Goal: Transaction & Acquisition: Obtain resource

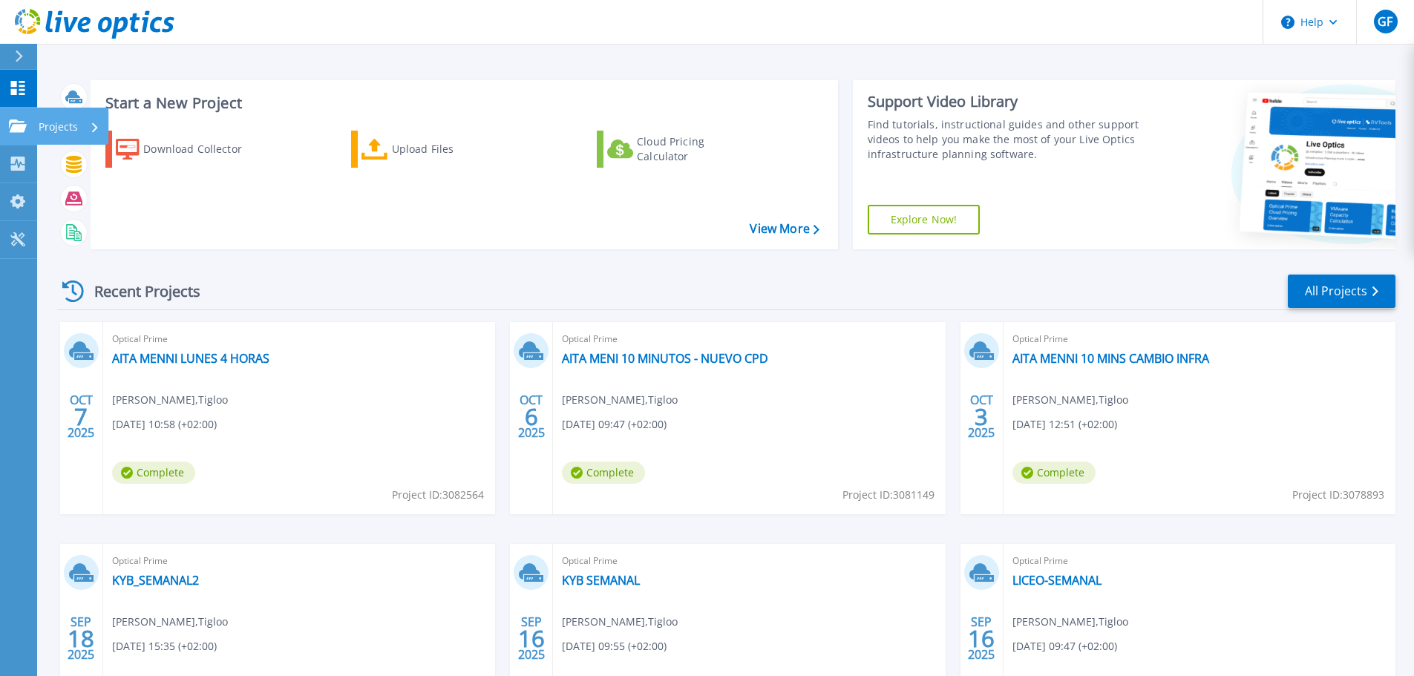
click at [62, 125] on p "Projects" at bounding box center [58, 127] width 39 height 39
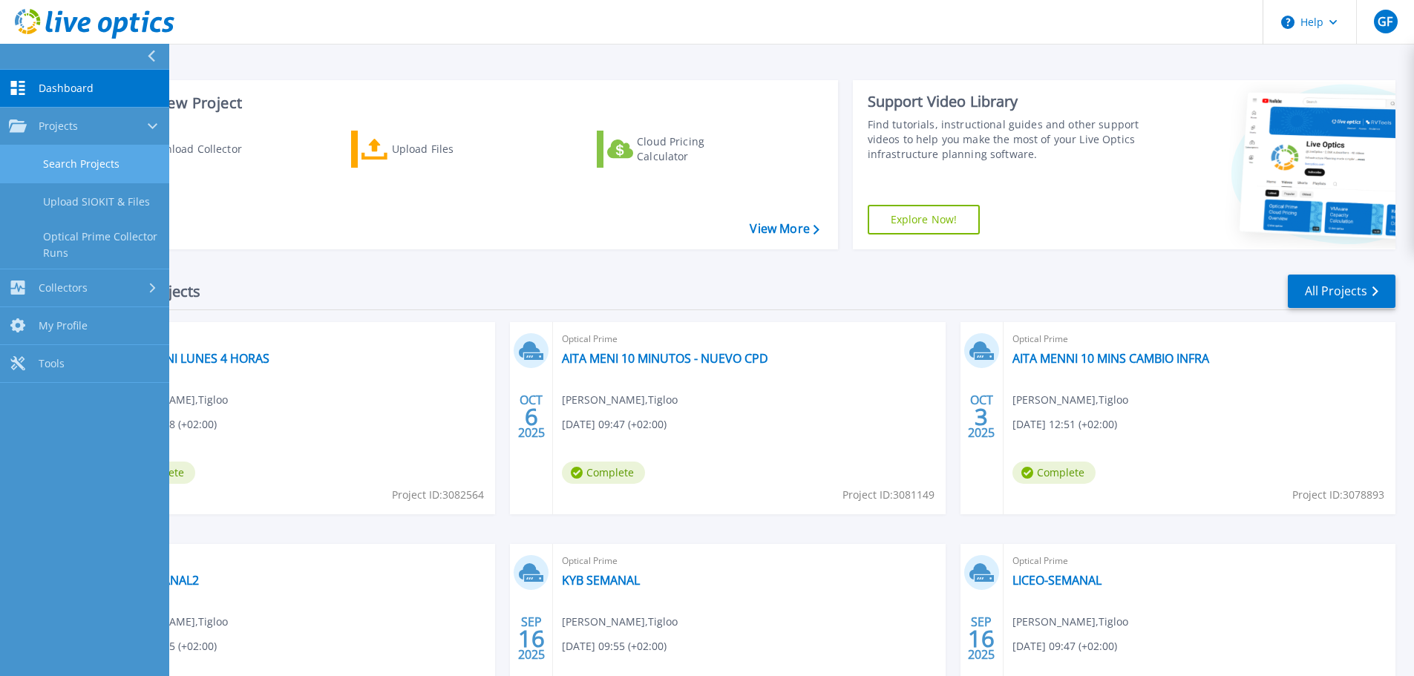
click at [127, 159] on link "Search Projects" at bounding box center [84, 164] width 169 height 38
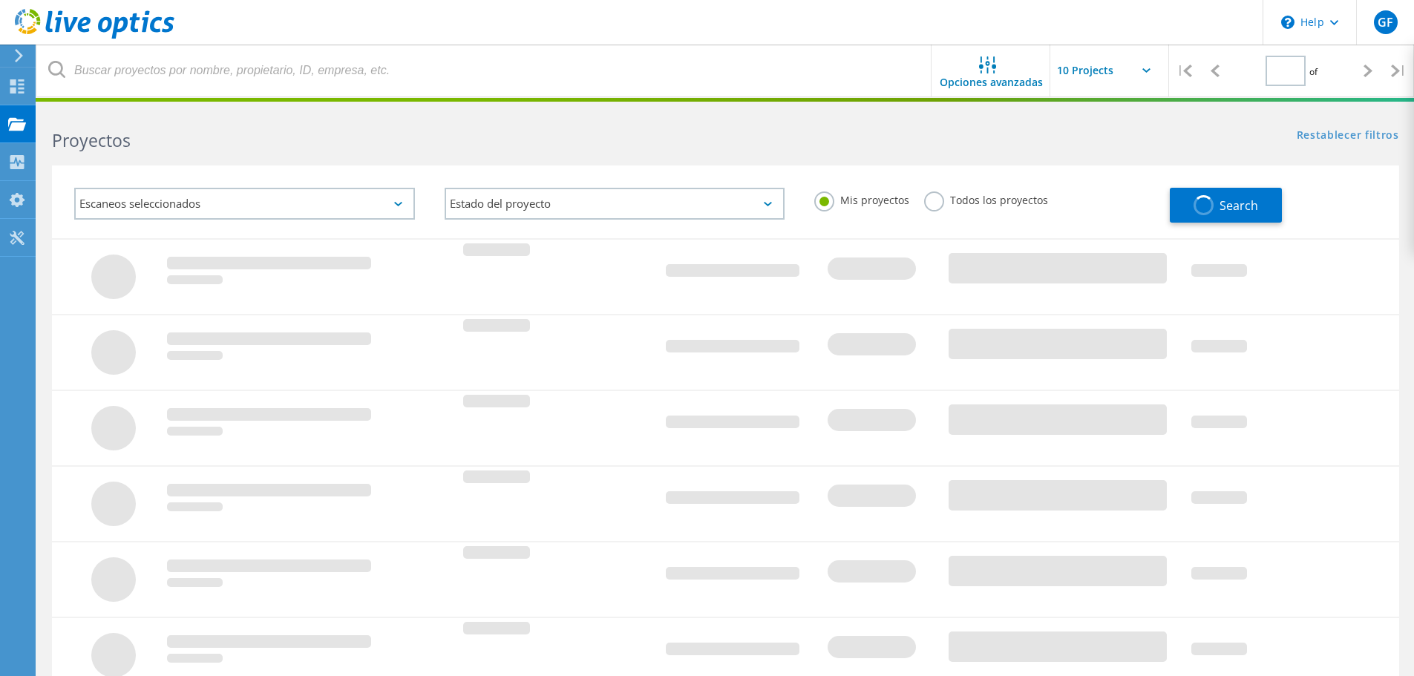
type input "1"
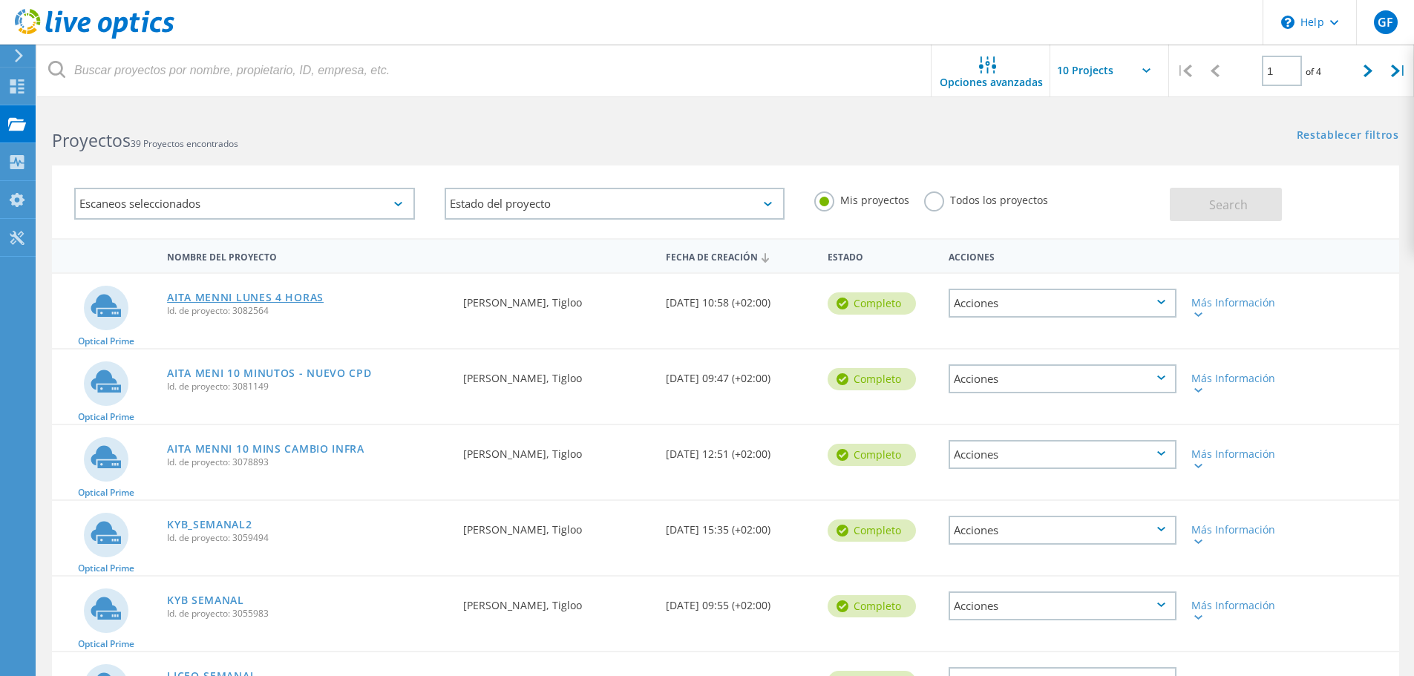
click at [246, 299] on link "AITA MENNI LUNES 4 HORAS" at bounding box center [245, 297] width 157 height 10
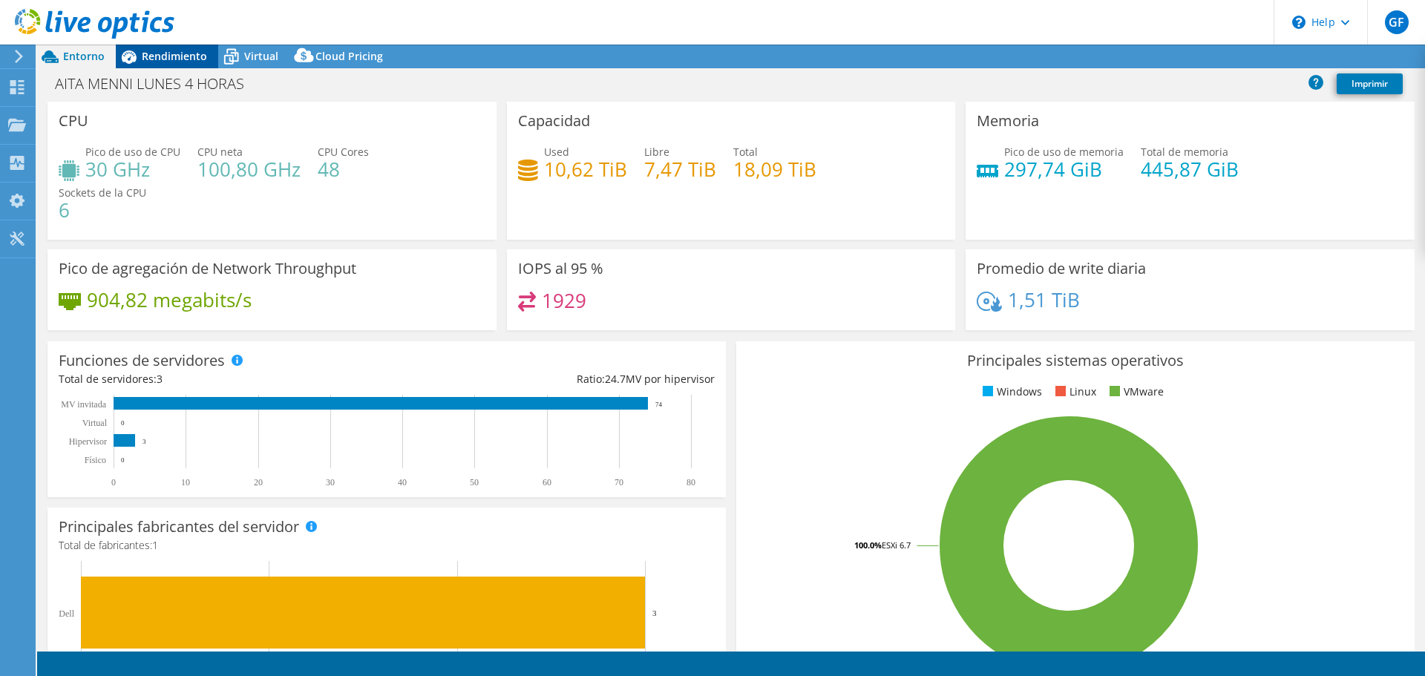
click at [169, 57] on span "Rendimiento" at bounding box center [174, 56] width 65 height 14
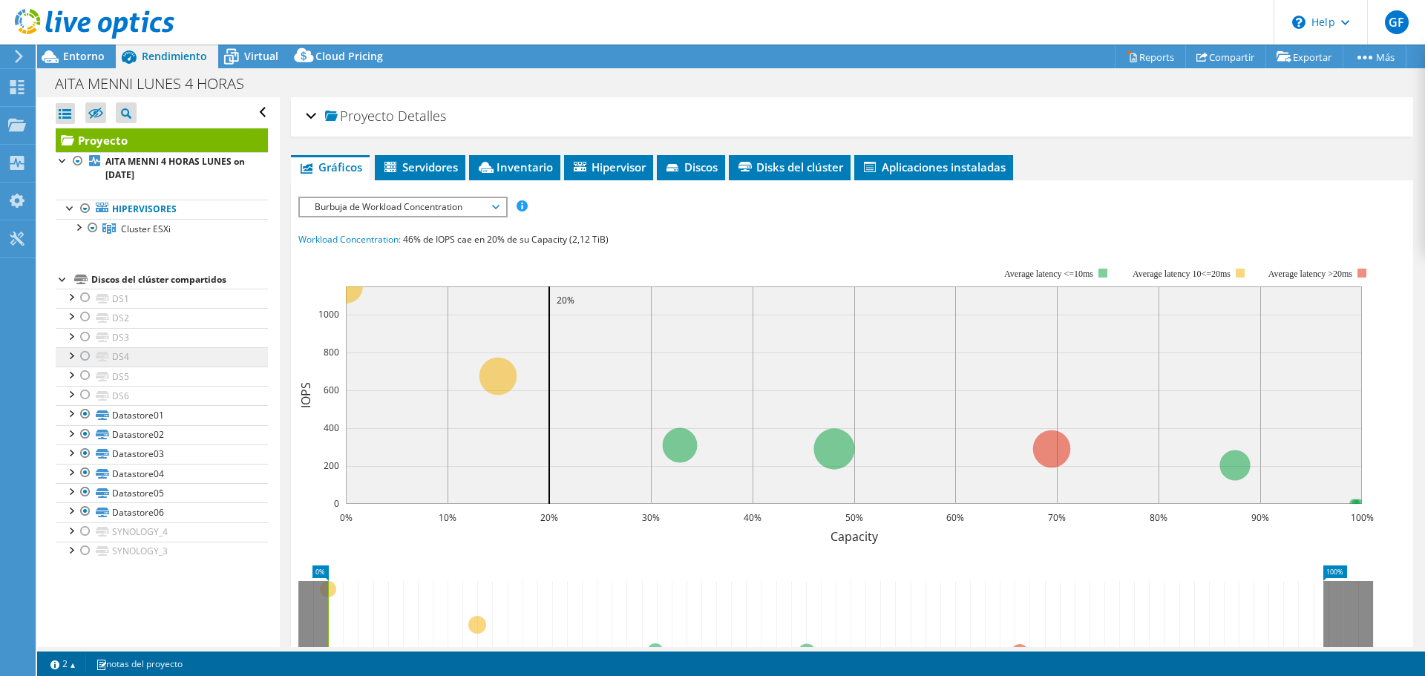
select select "USD"
click at [85, 53] on span "Entorno" at bounding box center [84, 56] width 42 height 14
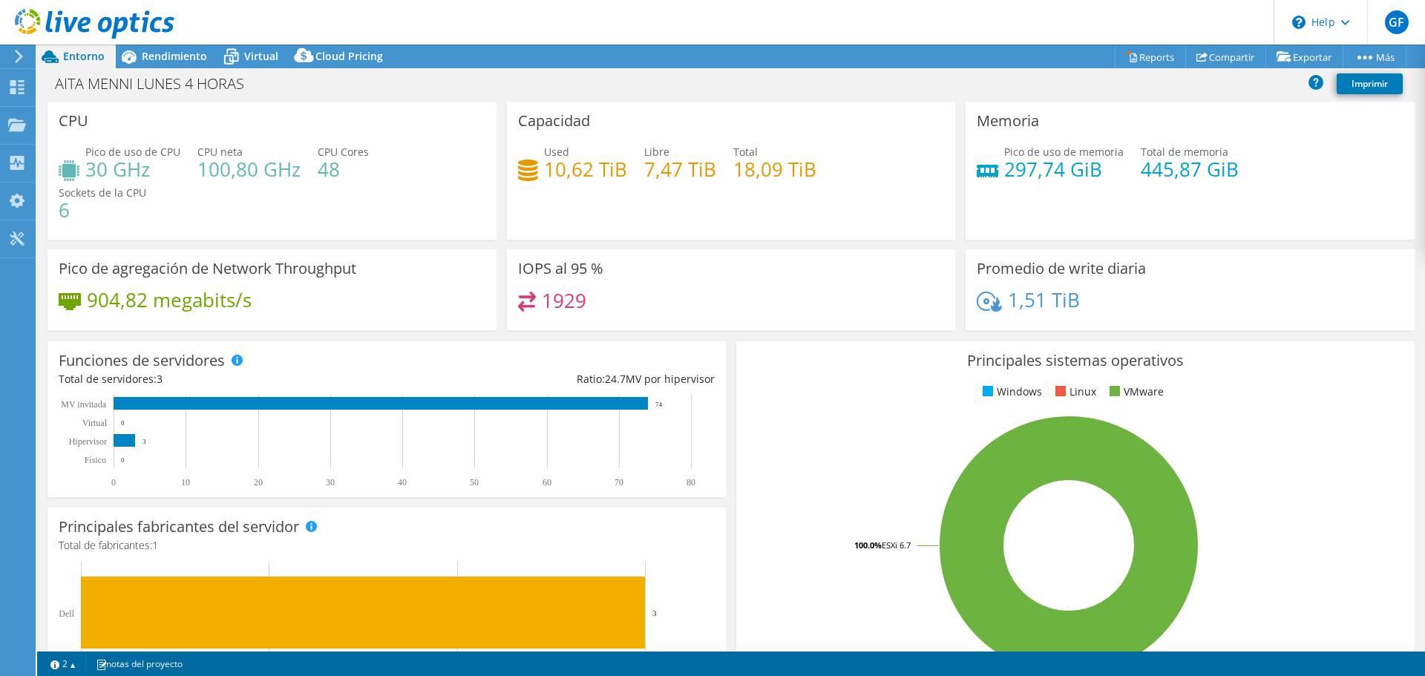
drag, startPoint x: 675, startPoint y: 67, endPoint x: 645, endPoint y: 82, distance: 34.2
click at [623, 68] on div "Acciones de proyecto Acciones de proyecto Reports Compartir Exportar vSAN Ready…" at bounding box center [731, 57] width 1388 height 24
drag, startPoint x: 661, startPoint y: 95, endPoint x: 650, endPoint y: 78, distance: 20.0
click at [635, 82] on div "AITA MENNI LUNES 4 HORAS Imprimir" at bounding box center [731, 83] width 1388 height 27
click at [652, 77] on div "AITA MENNI LUNES 4 HORAS Imprimir" at bounding box center [731, 83] width 1388 height 27
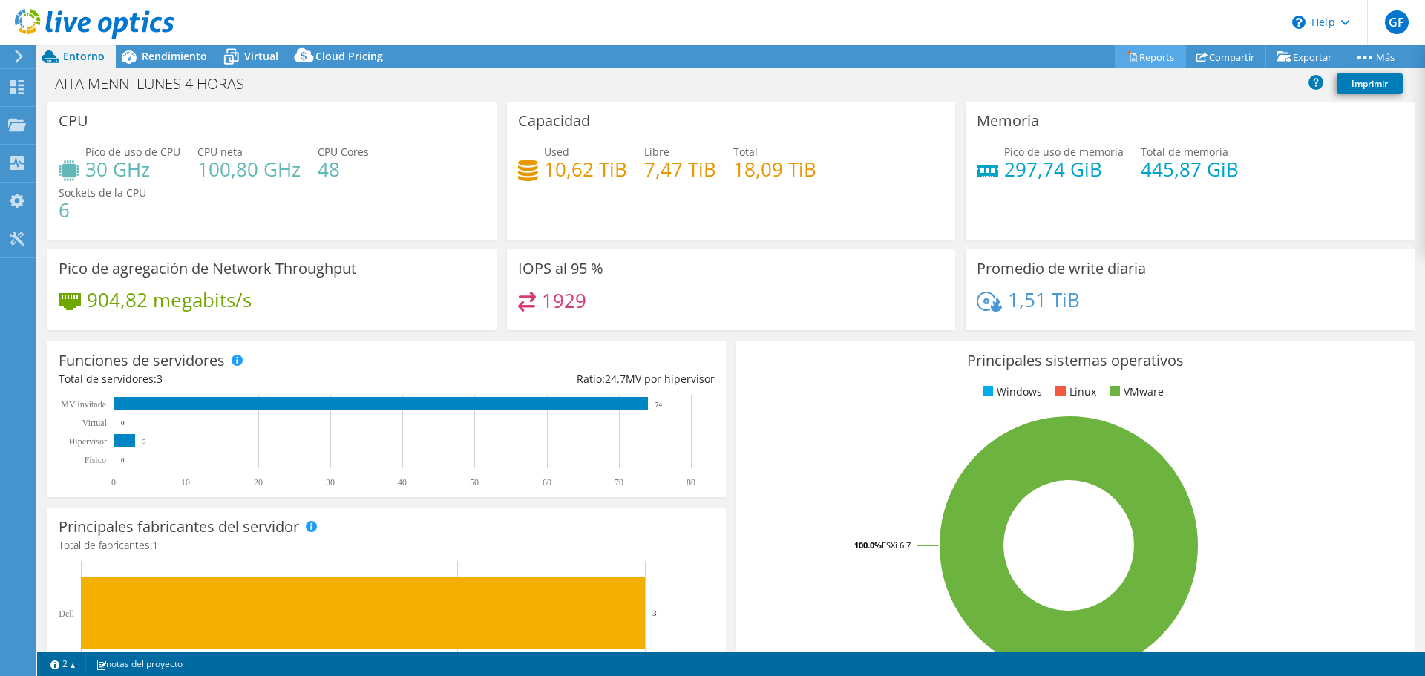
click at [1161, 59] on link "Reports" at bounding box center [1150, 56] width 71 height 23
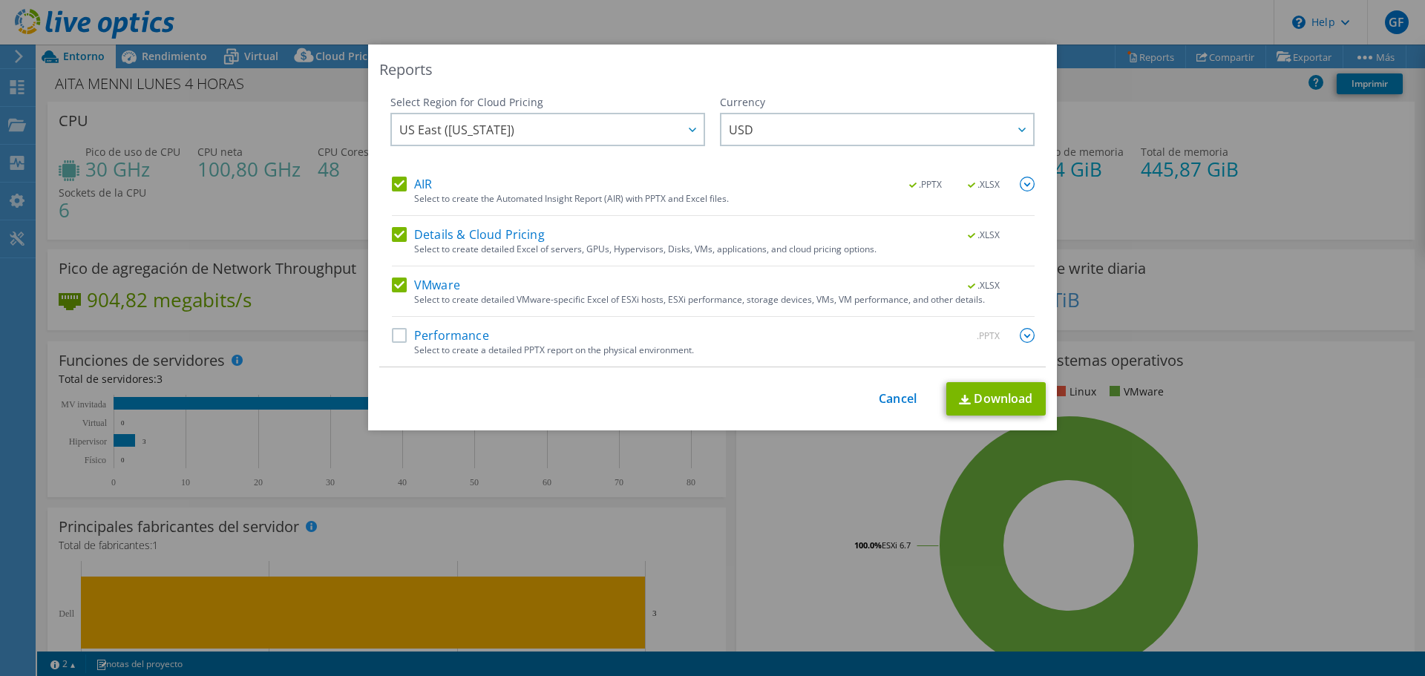
click at [1020, 186] on img at bounding box center [1027, 184] width 15 height 15
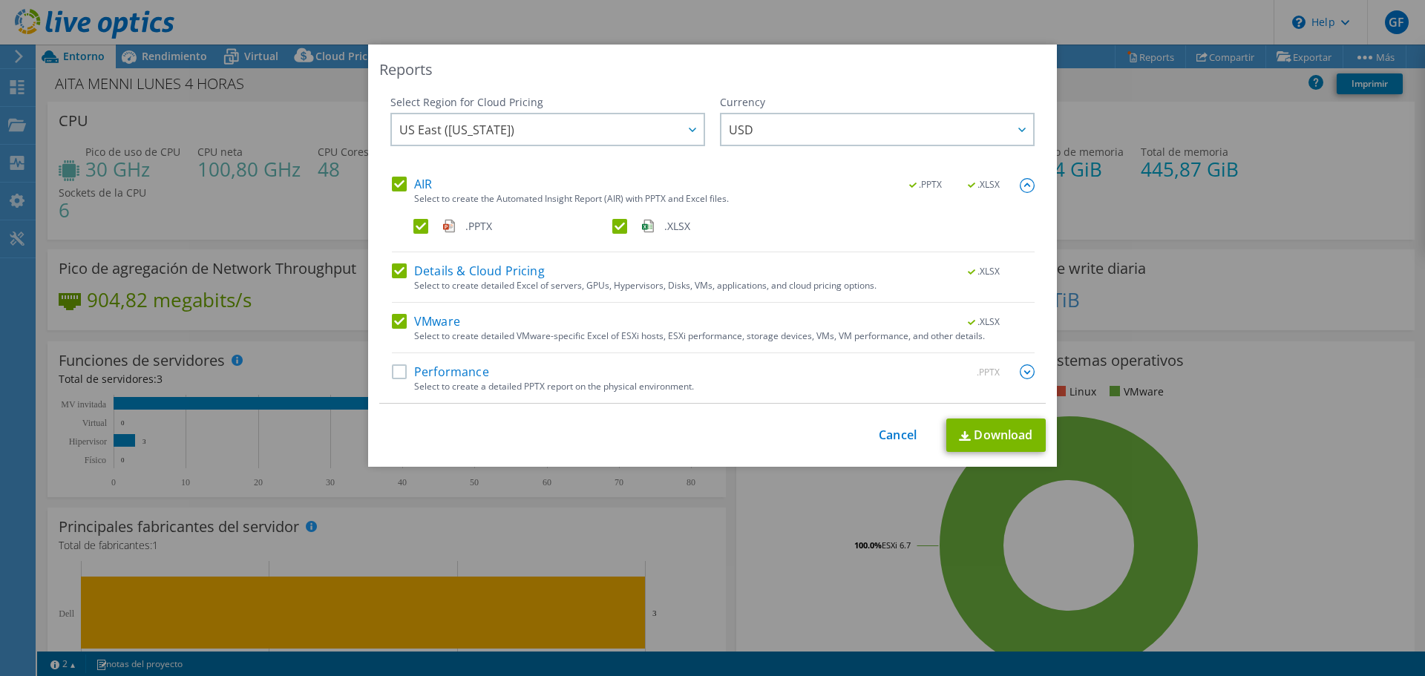
click at [1025, 376] on img at bounding box center [1027, 371] width 15 height 15
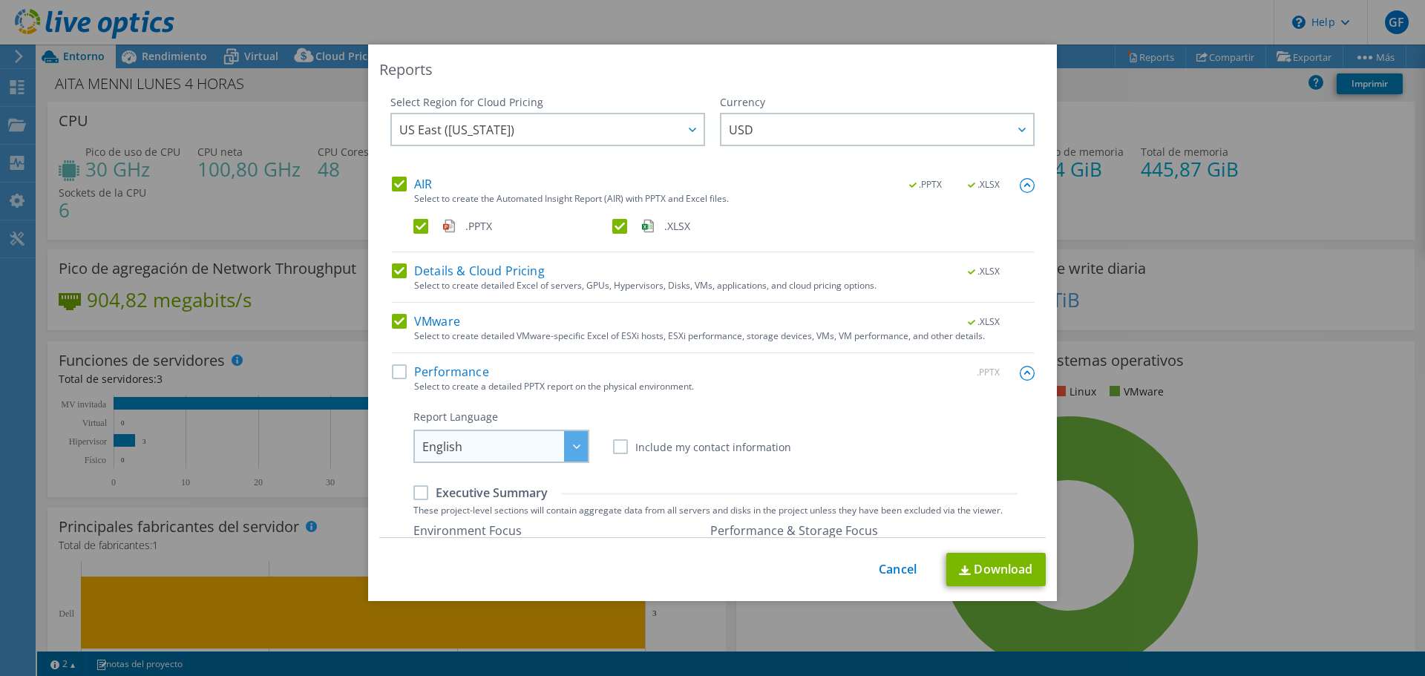
scroll to position [74, 0]
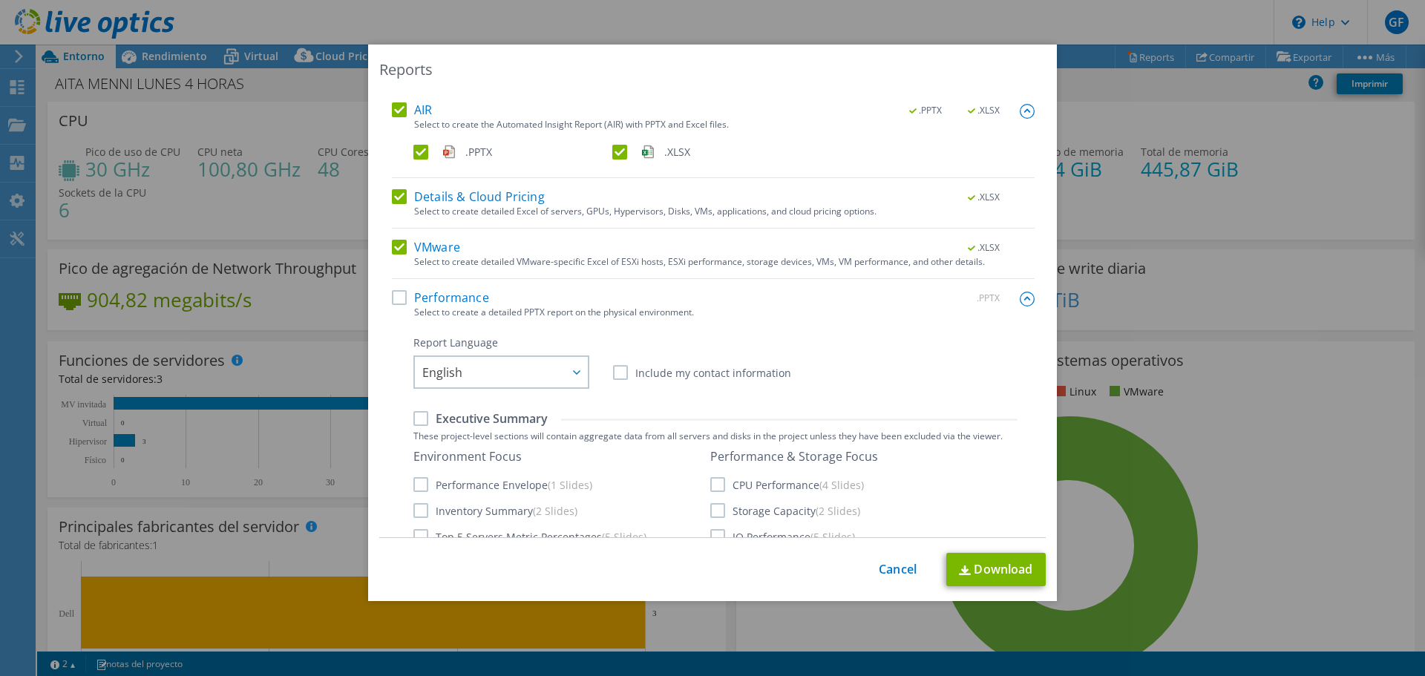
click at [392, 299] on label "Performance" at bounding box center [440, 297] width 97 height 15
click at [0, 0] on input "Performance" at bounding box center [0, 0] width 0 height 0
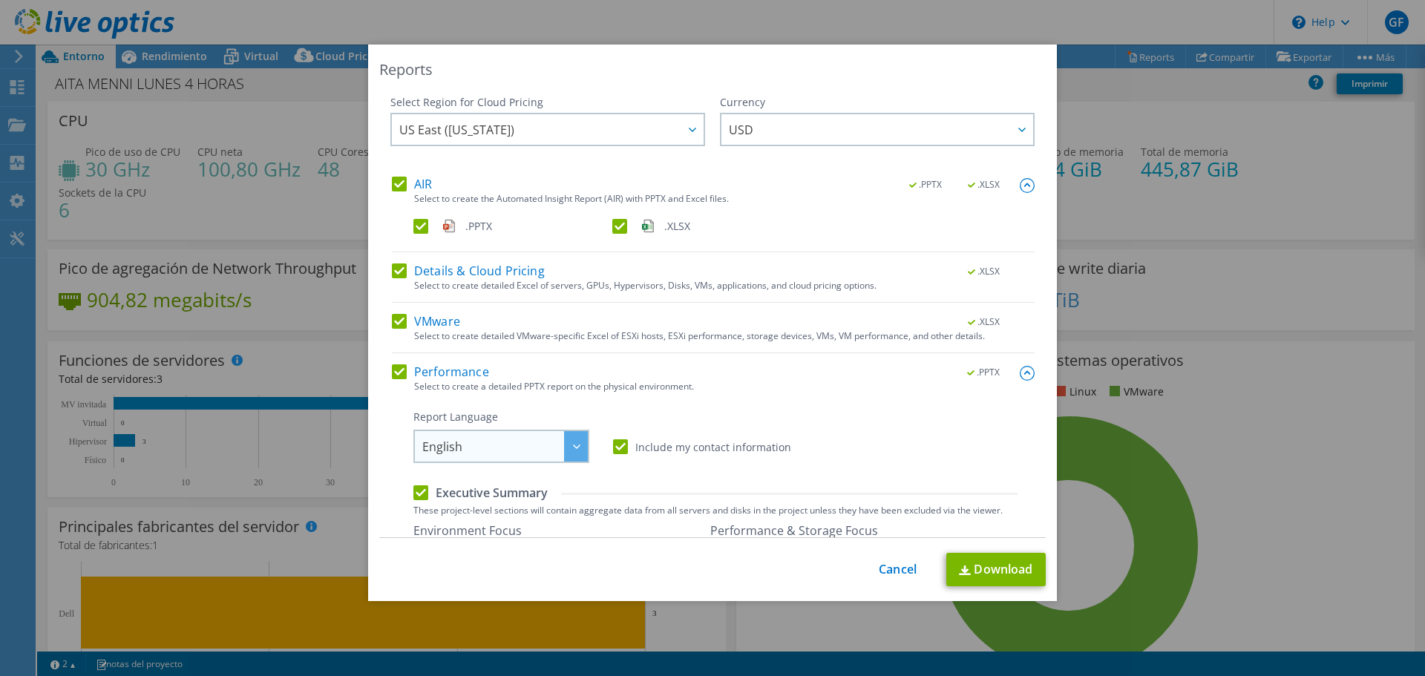
click at [455, 456] on span "English" at bounding box center [442, 450] width 40 height 23
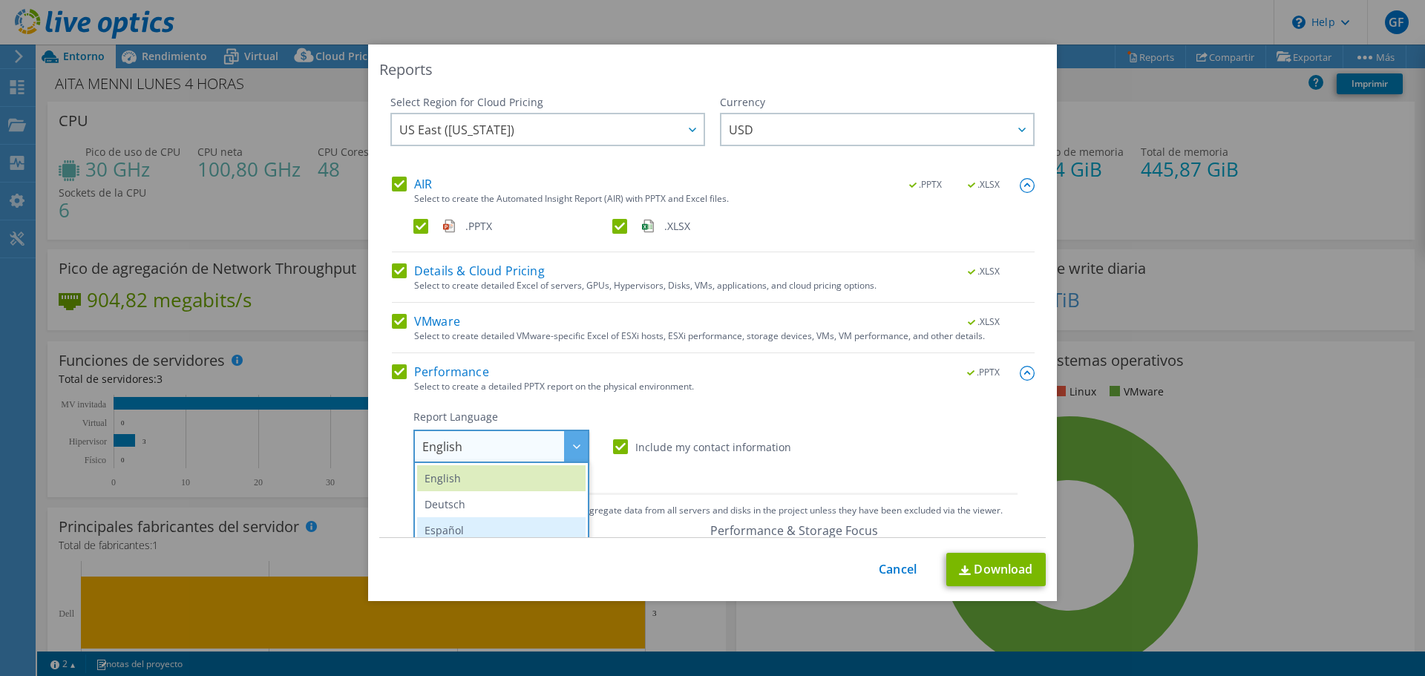
click at [465, 521] on li "Español" at bounding box center [501, 530] width 168 height 26
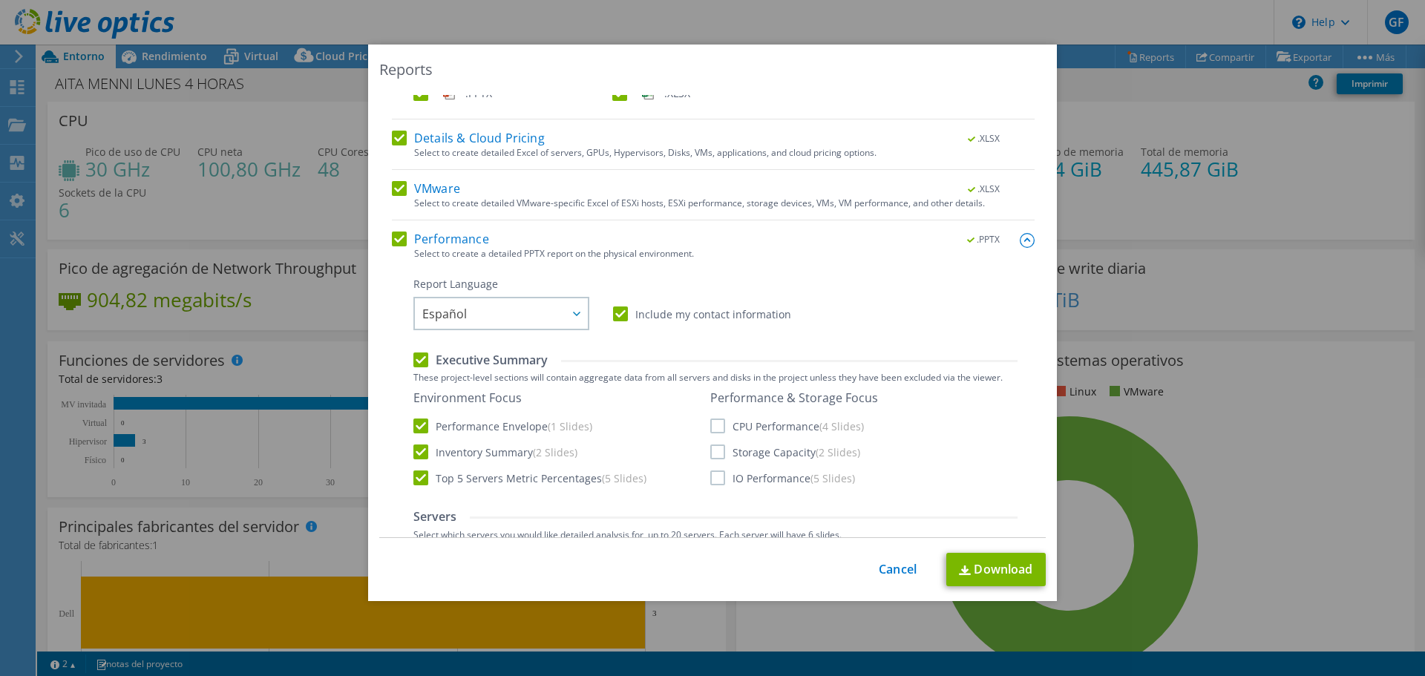
scroll to position [148, 0]
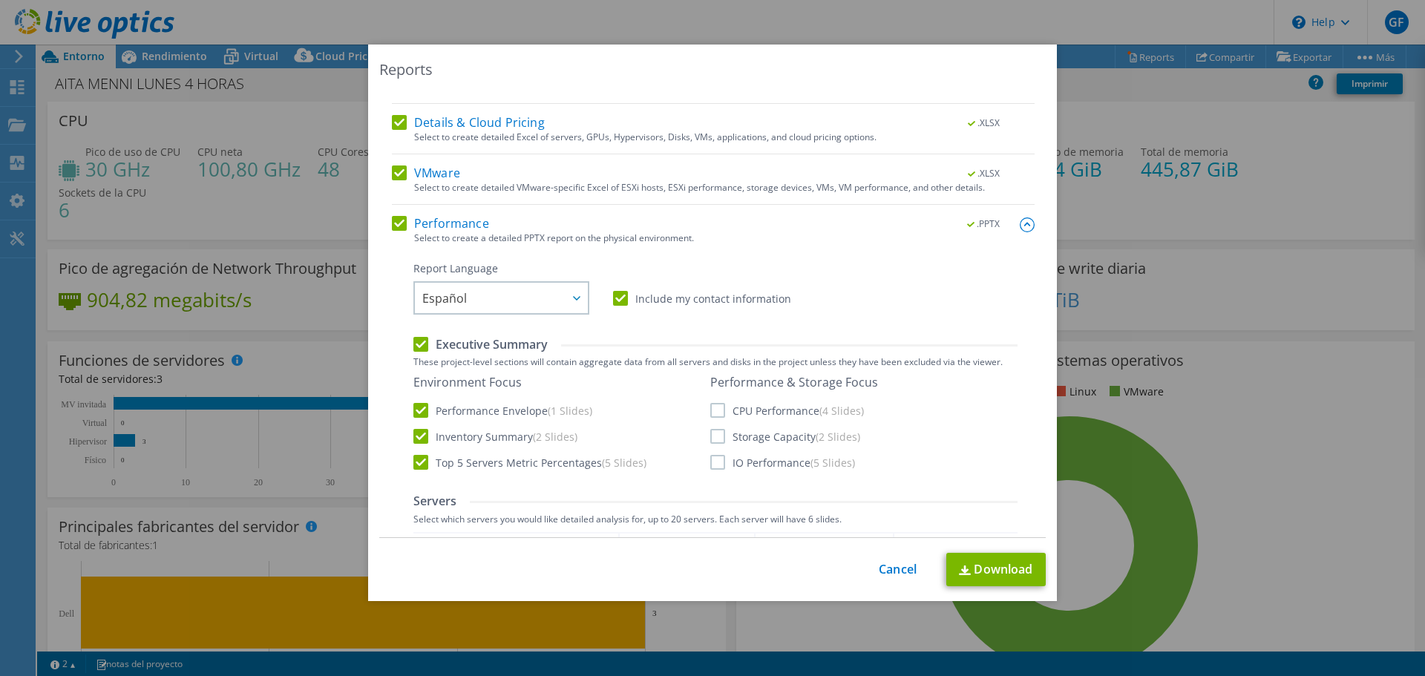
click at [710, 408] on label "CPU Performance (4 Slides)" at bounding box center [787, 410] width 154 height 15
click at [0, 0] on input "CPU Performance (4 Slides)" at bounding box center [0, 0] width 0 height 0
click at [716, 434] on label "Storage Capacity (2 Slides)" at bounding box center [785, 436] width 150 height 15
click at [0, 0] on input "Storage Capacity (2 Slides)" at bounding box center [0, 0] width 0 height 0
click at [714, 457] on label "IO Performance (5 Slides)" at bounding box center [782, 462] width 145 height 15
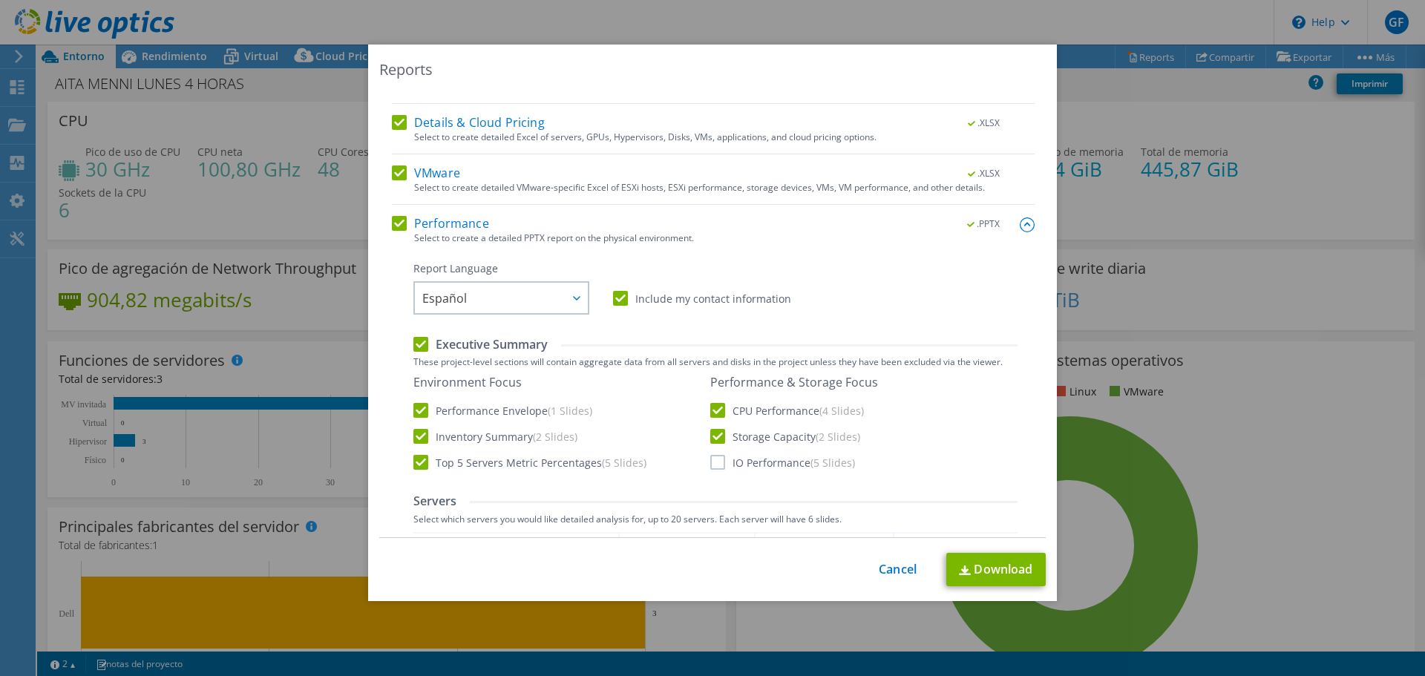
click at [0, 0] on input "IO Performance (5 Slides)" at bounding box center [0, 0] width 0 height 0
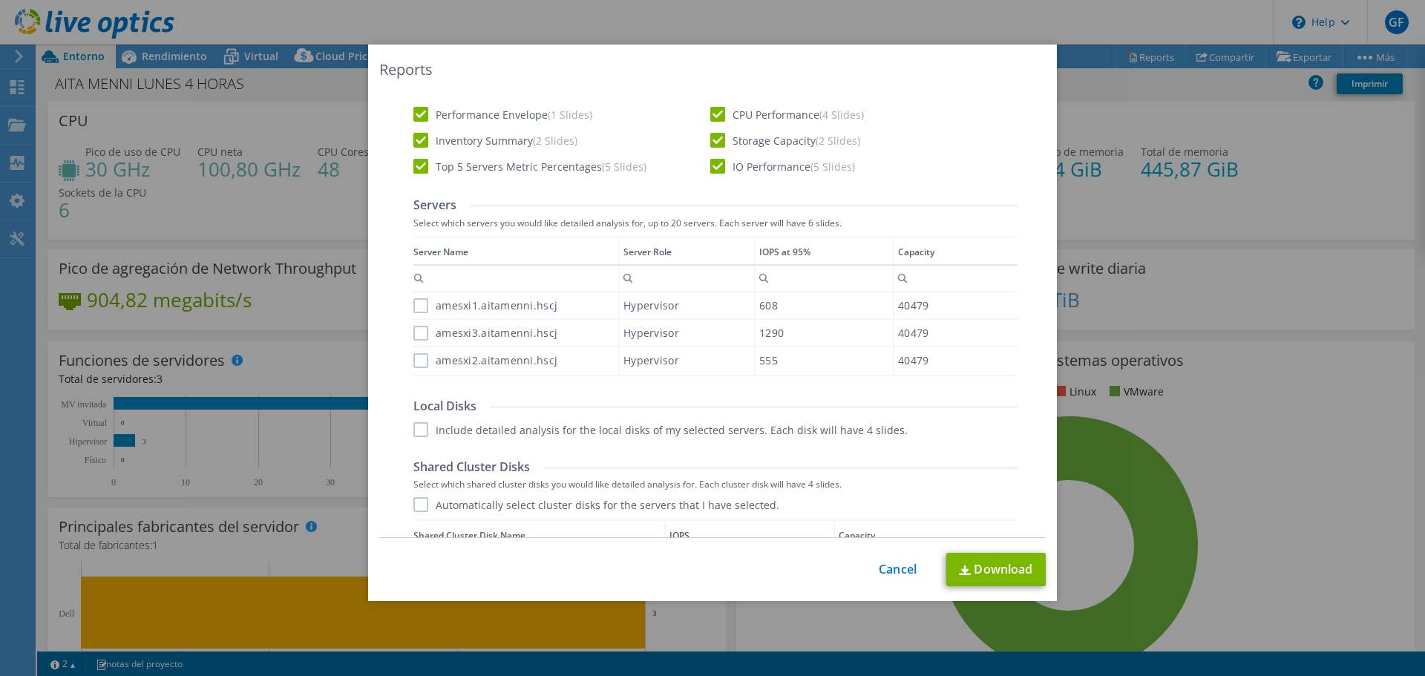
scroll to position [445, 0]
click at [413, 302] on label "amesxi1.aitamenni.hscj" at bounding box center [485, 305] width 144 height 15
click at [0, 0] on input "amesxi1.aitamenni.hscj" at bounding box center [0, 0] width 0 height 0
click at [416, 329] on label "amesxi3.aitamenni.hscj" at bounding box center [485, 332] width 144 height 15
click at [0, 0] on input "amesxi3.aitamenni.hscj" at bounding box center [0, 0] width 0 height 0
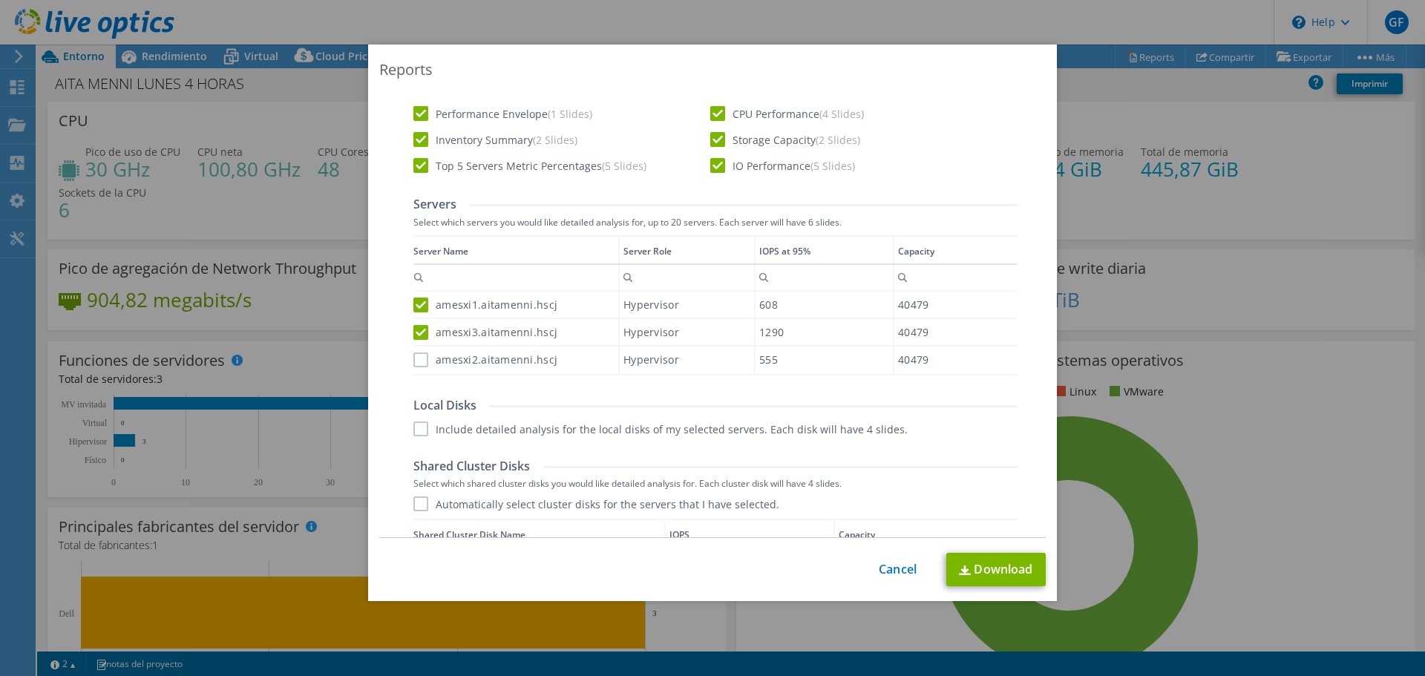
click at [413, 360] on label "amesxi2.aitamenni.hscj" at bounding box center [485, 360] width 144 height 15
click at [0, 0] on input "amesxi2.aitamenni.hscj" at bounding box center [0, 0] width 0 height 0
click at [419, 426] on label "Include detailed analysis for the local disks of my selected servers. Each disk…" at bounding box center [660, 429] width 494 height 15
click at [0, 0] on input "Include detailed analysis for the local disks of my selected servers. Each disk…" at bounding box center [0, 0] width 0 height 0
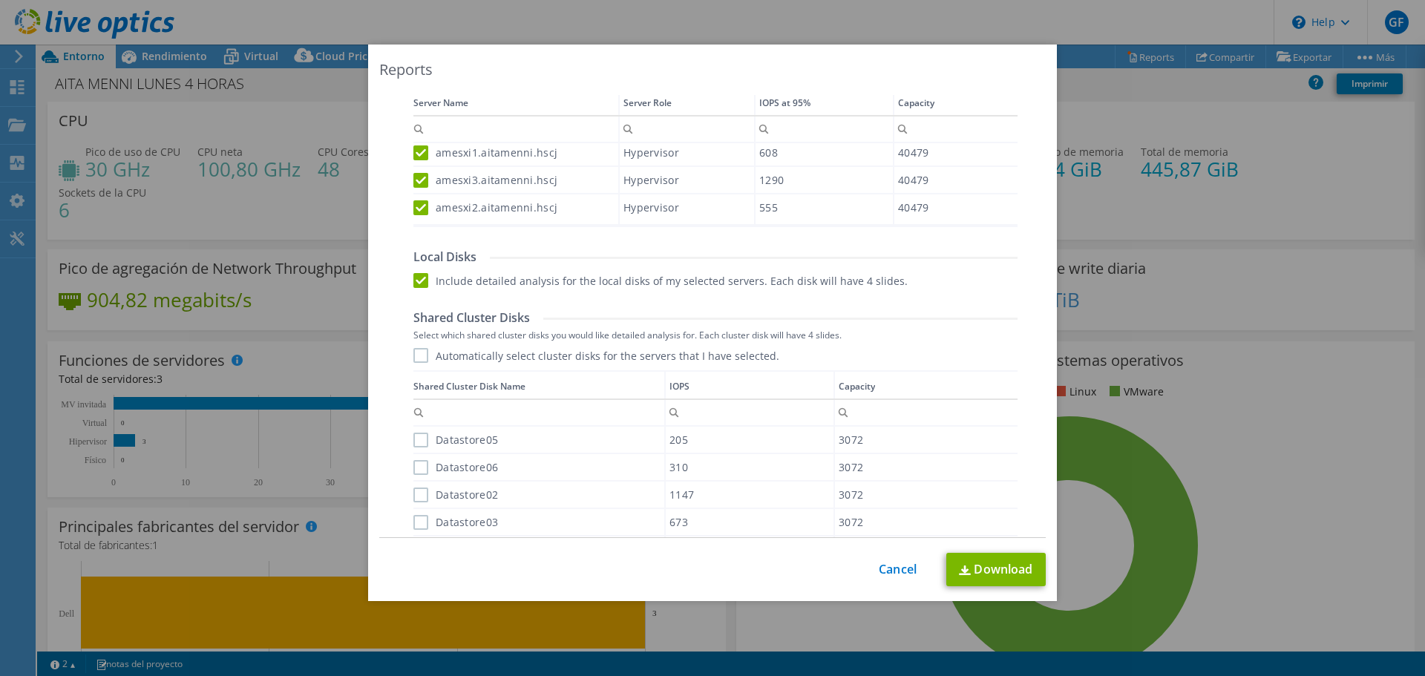
click at [416, 354] on label "Automatically select cluster disks for the servers that I have selected." at bounding box center [596, 355] width 366 height 15
click at [0, 0] on input "Automatically select cluster disks for the servers that I have selected." at bounding box center [0, 0] width 0 height 0
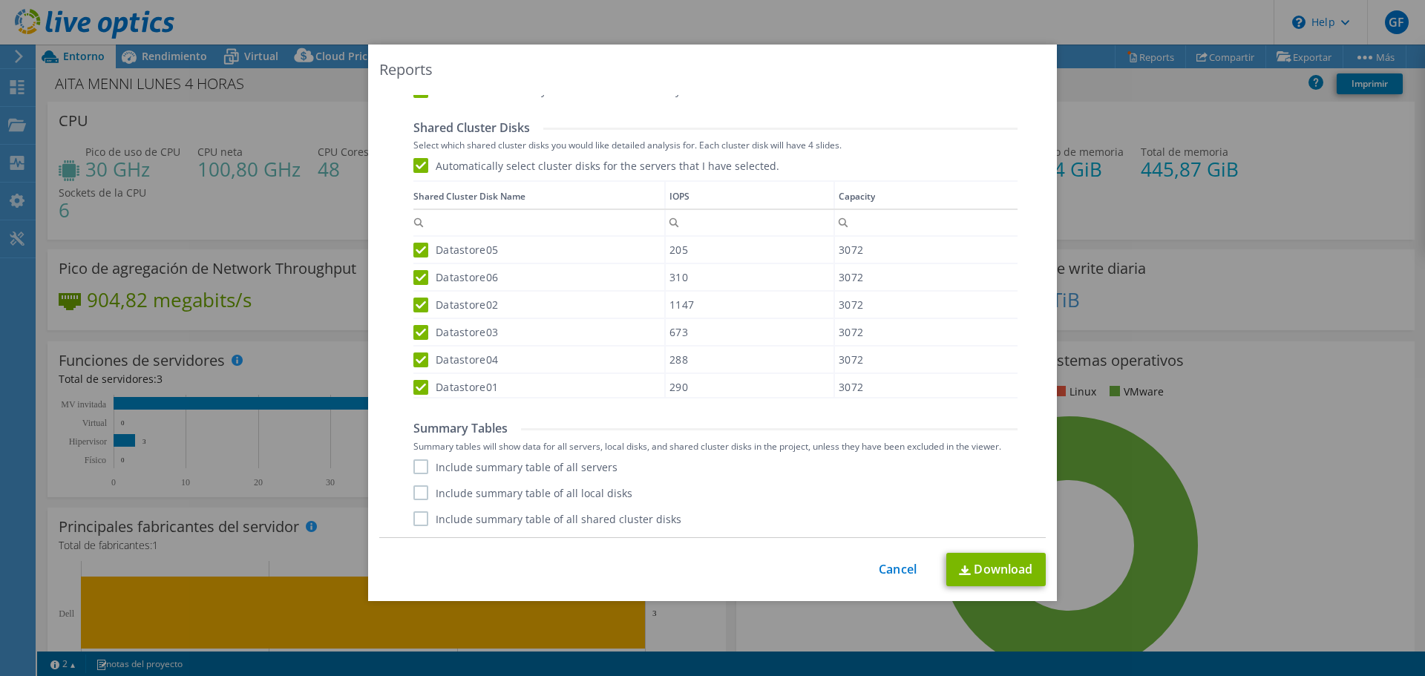
scroll to position [8, 0]
click at [418, 470] on label "Include summary table of all servers" at bounding box center [515, 466] width 204 height 15
click at [0, 0] on input "Include summary table of all servers" at bounding box center [0, 0] width 0 height 0
click at [417, 485] on label "Include summary table of all local disks" at bounding box center [522, 492] width 219 height 15
click at [0, 0] on input "Include summary table of all local disks" at bounding box center [0, 0] width 0 height 0
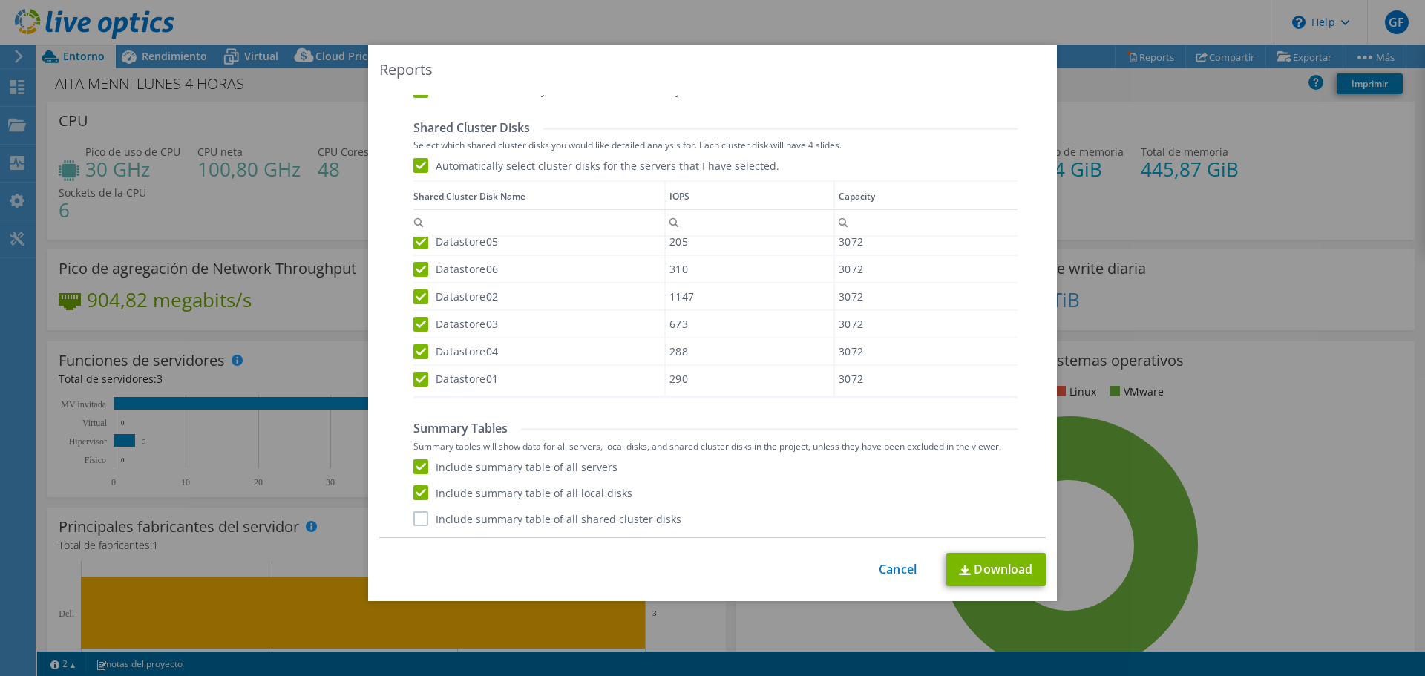
click at [415, 514] on label "Include summary table of all shared cluster disks" at bounding box center [547, 518] width 268 height 15
click at [0, 0] on input "Include summary table of all shared cluster disks" at bounding box center [0, 0] width 0 height 0
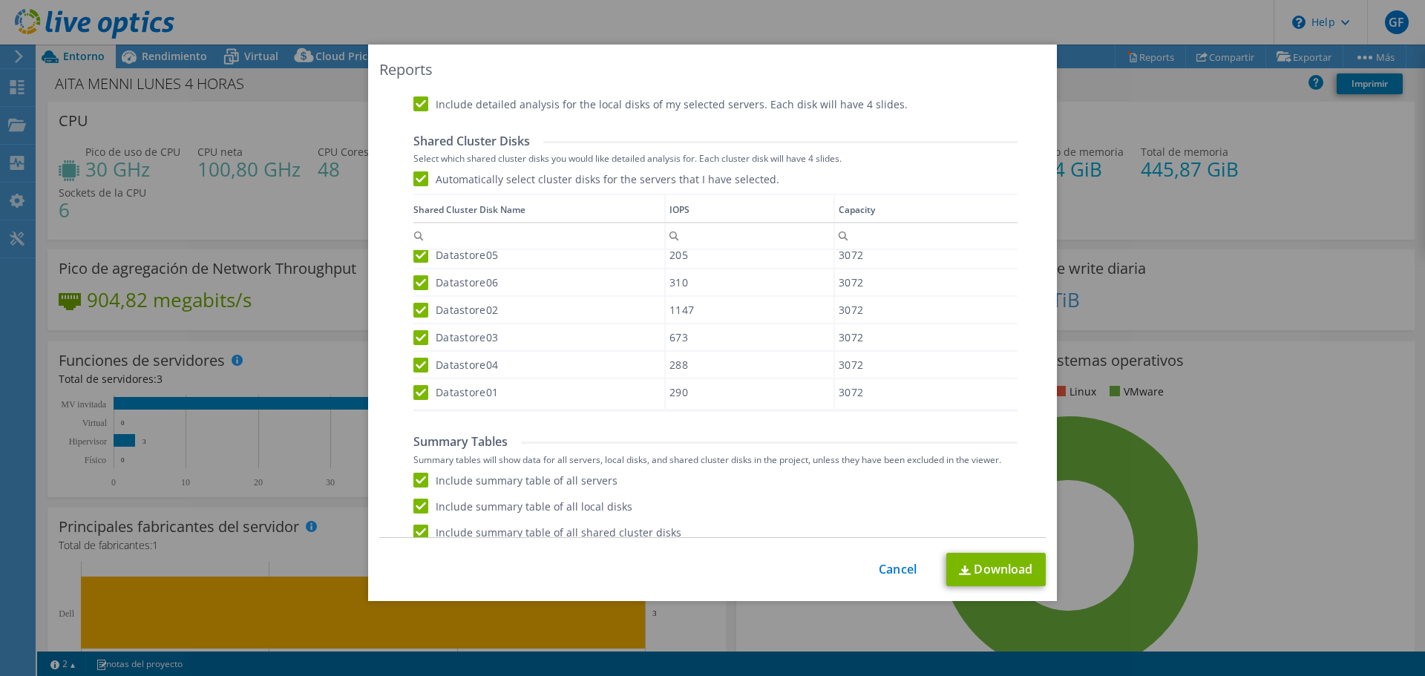
scroll to position [784, 0]
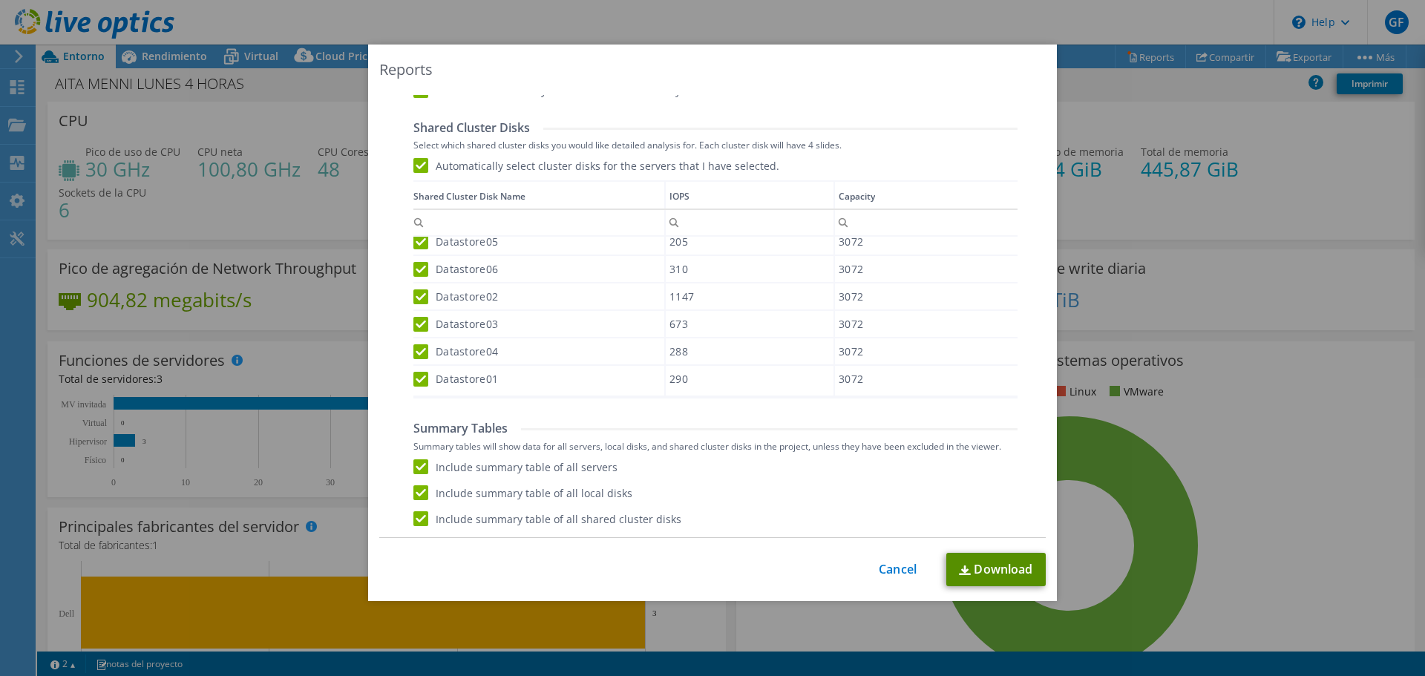
click at [998, 581] on link "Download" at bounding box center [995, 569] width 99 height 33
click at [902, 571] on link "Cancel" at bounding box center [898, 570] width 38 height 14
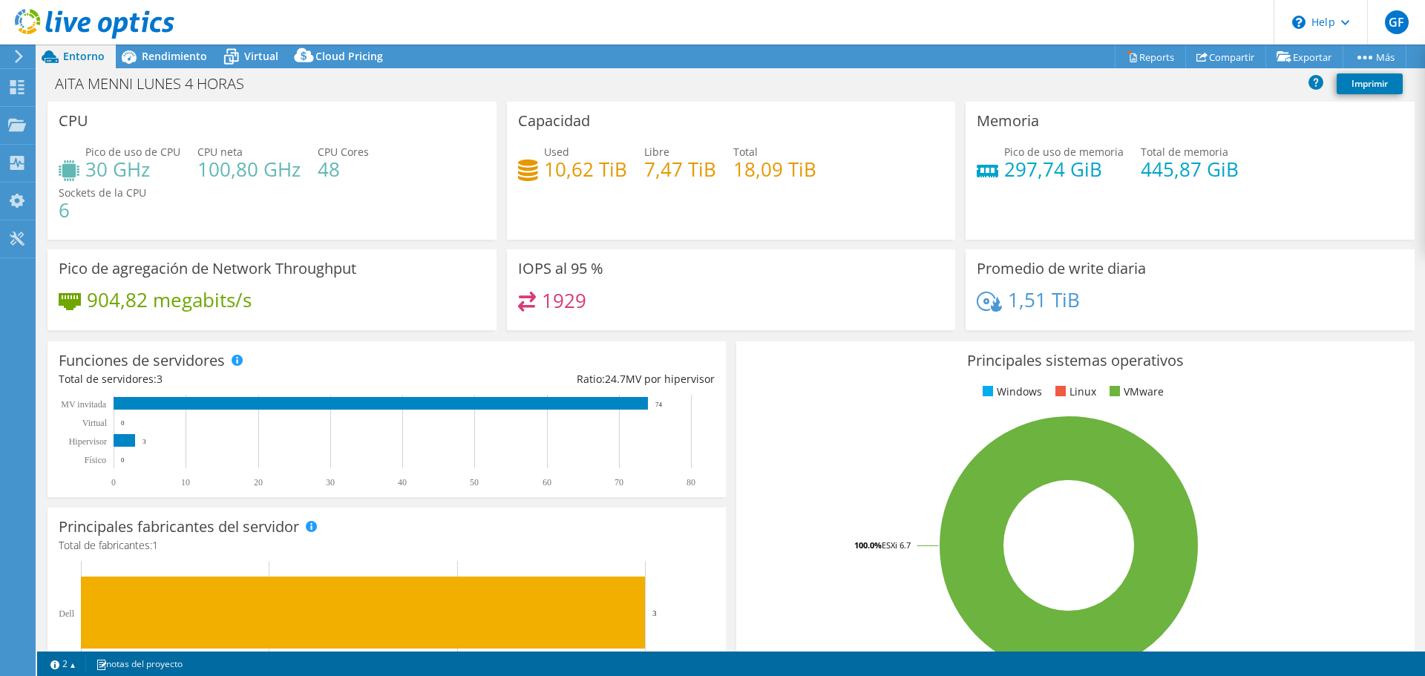
click at [168, 49] on div at bounding box center [87, 25] width 174 height 50
click at [167, 50] on span "Rendimiento" at bounding box center [174, 56] width 65 height 14
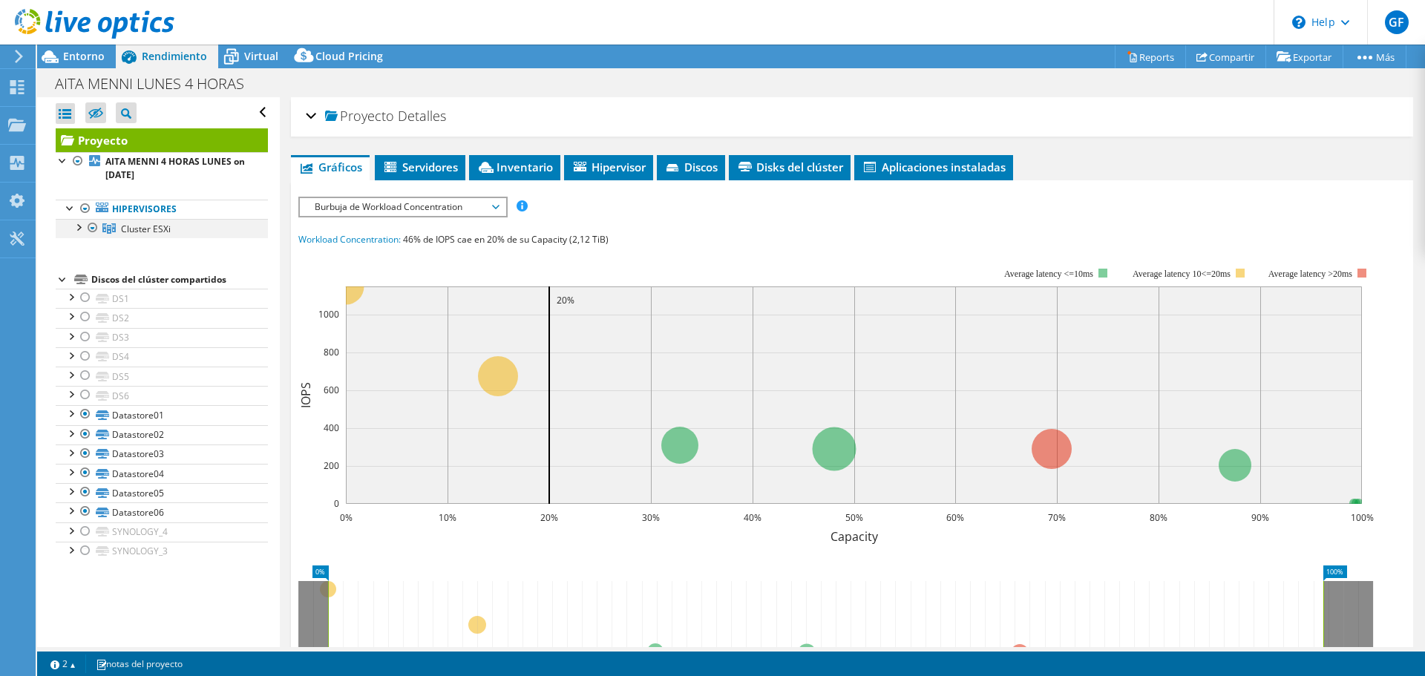
click at [79, 229] on div at bounding box center [78, 226] width 15 height 15
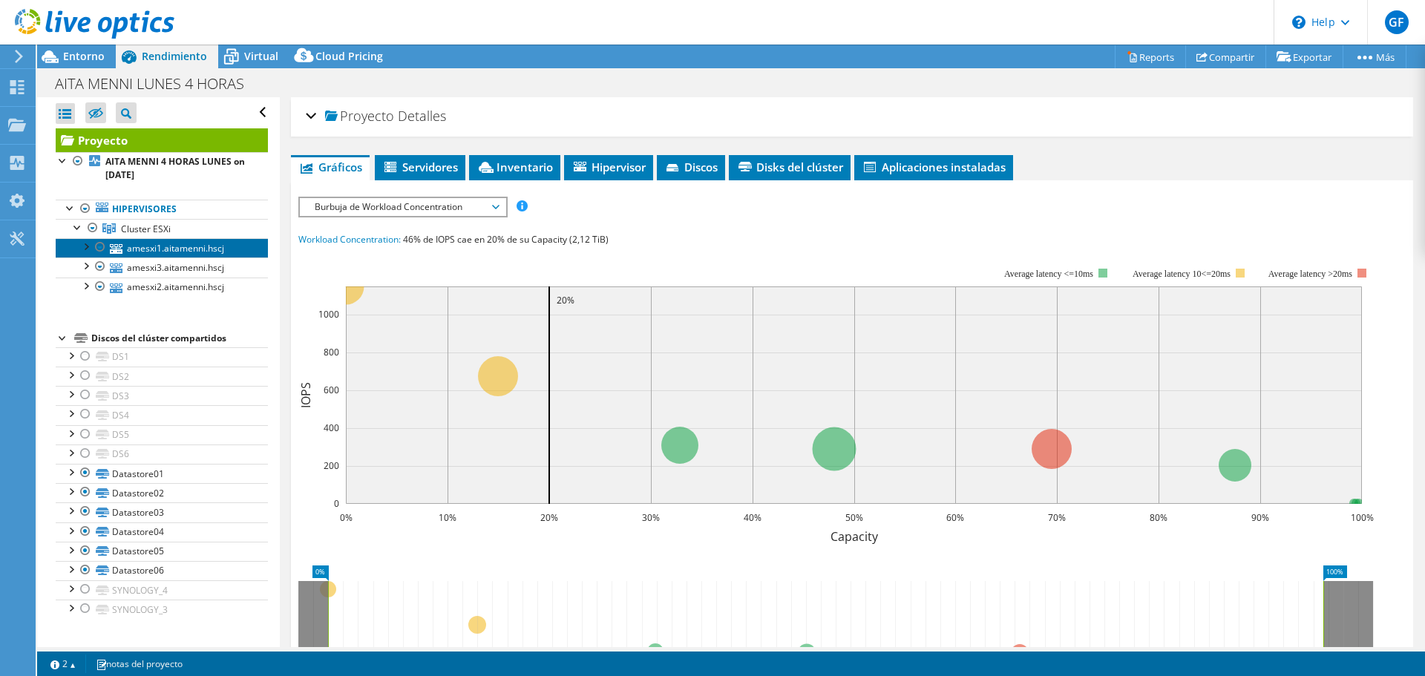
click at [180, 247] on link "amesxi1.aitamenni.hscj" at bounding box center [162, 247] width 212 height 19
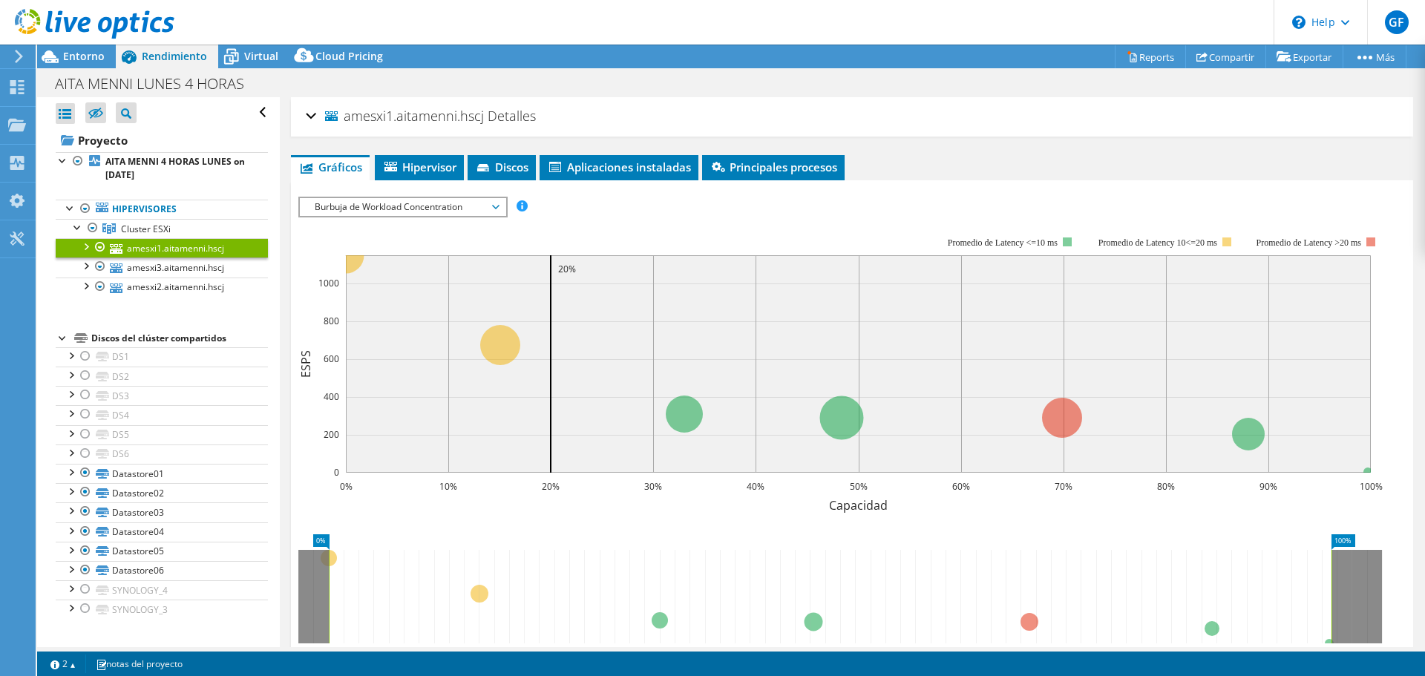
click at [373, 210] on span "Burbuja de Workload Concentration" at bounding box center [402, 207] width 191 height 18
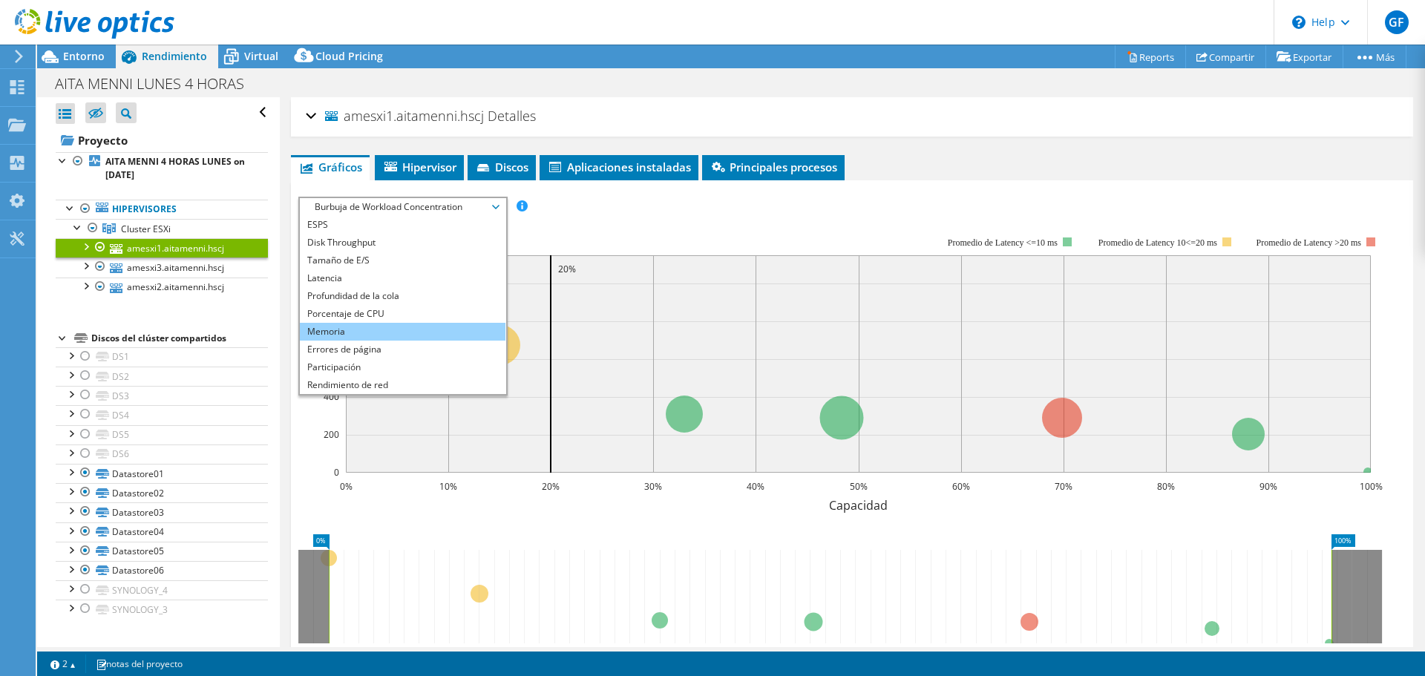
click at [353, 328] on li "Memoria" at bounding box center [403, 332] width 206 height 18
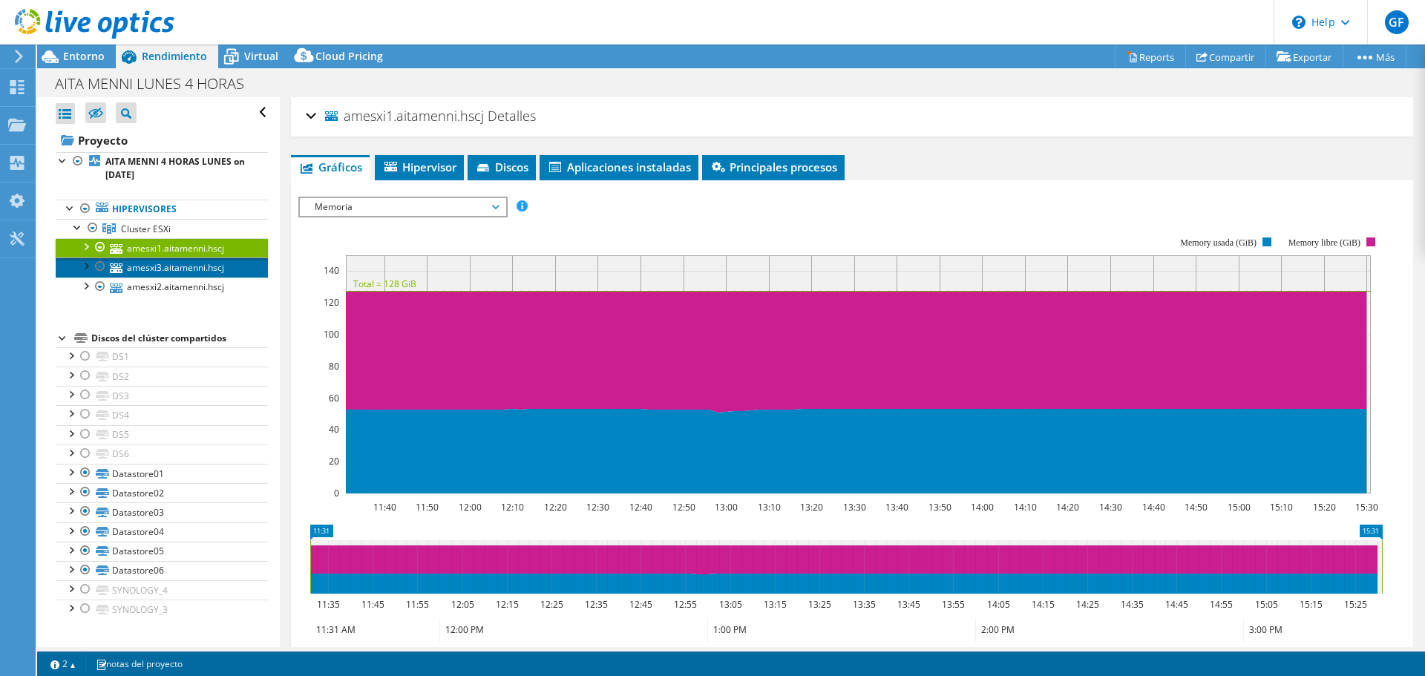
click at [174, 268] on link "amesxi3.aitamenni.hscj" at bounding box center [162, 267] width 212 height 19
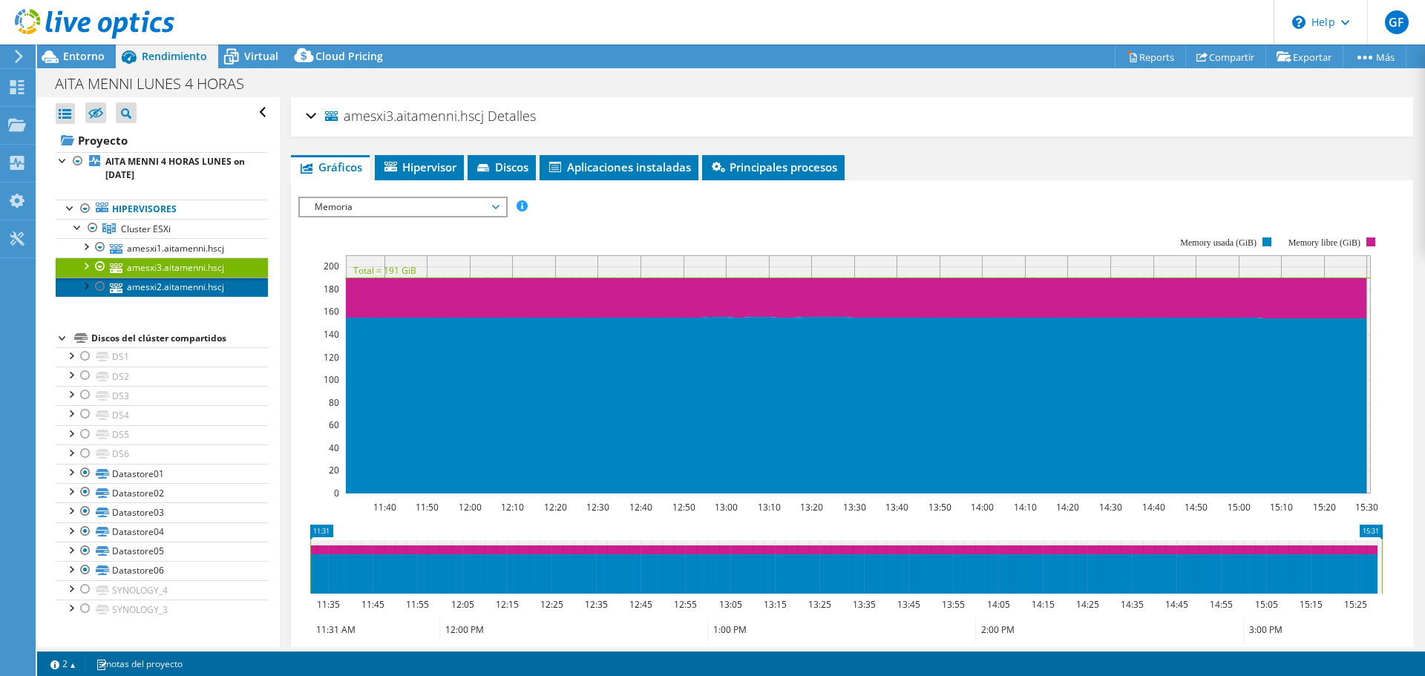
click at [198, 292] on link "amesxi2.aitamenni.hscj" at bounding box center [162, 287] width 212 height 19
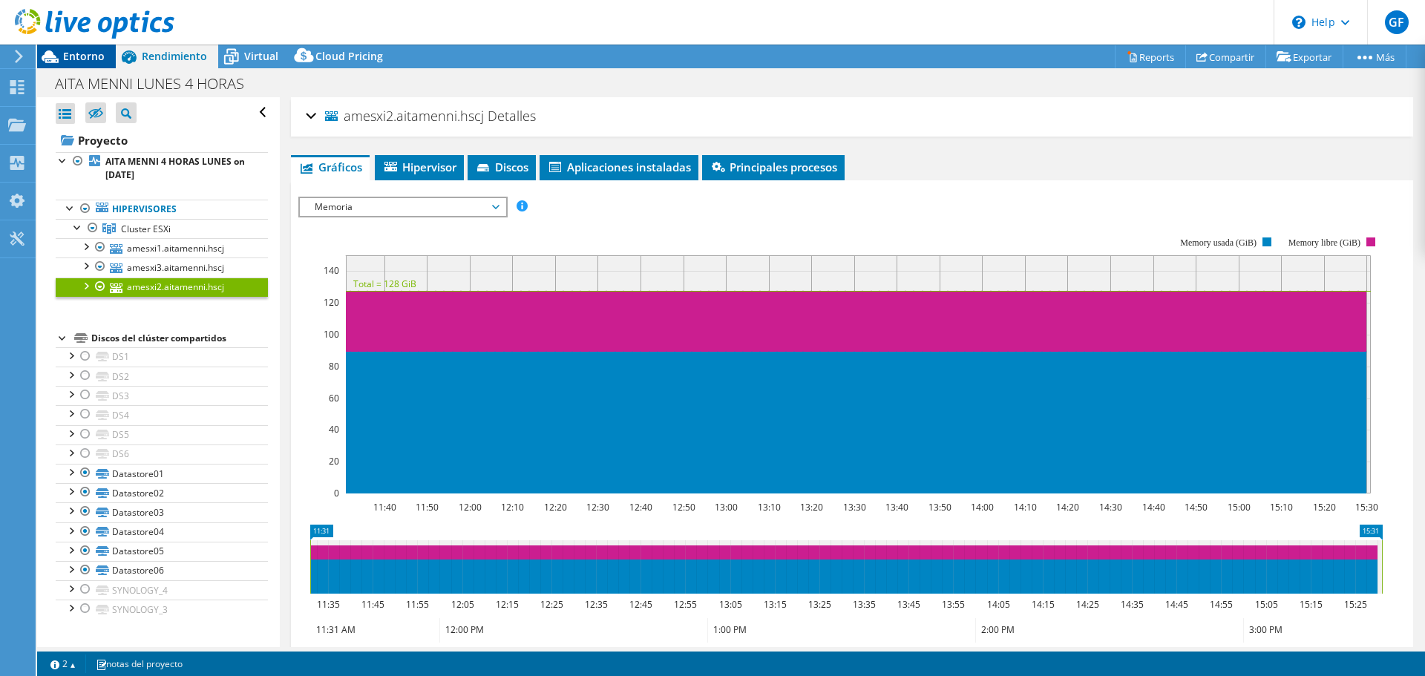
click at [53, 56] on icon at bounding box center [50, 56] width 17 height 13
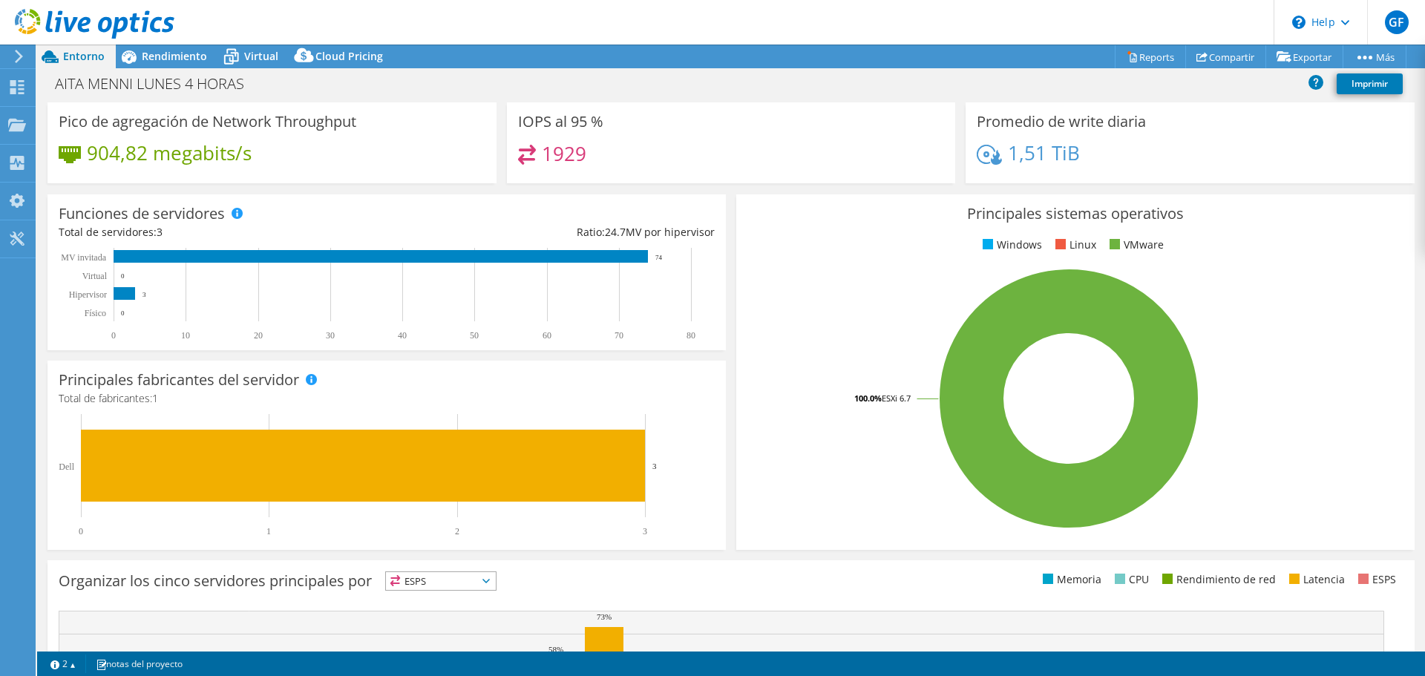
scroll to position [0, 0]
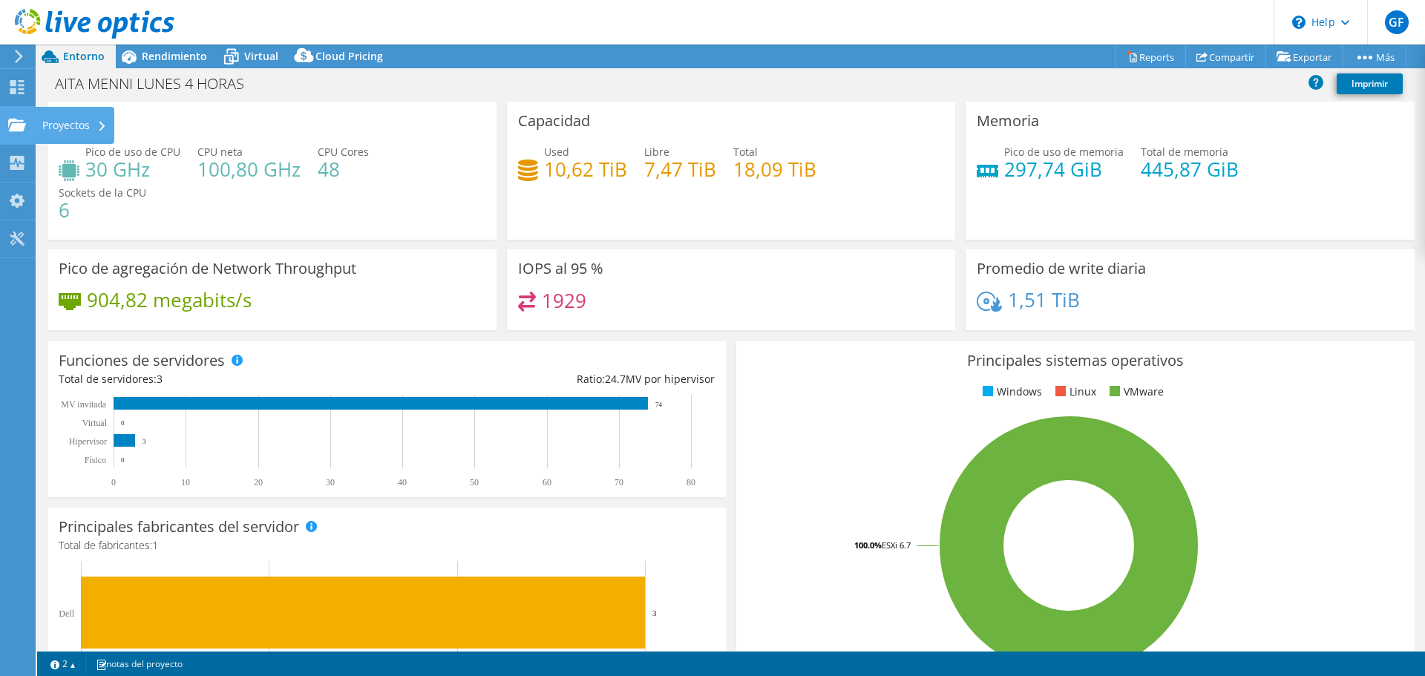
click at [71, 119] on div "Proyectos" at bounding box center [74, 125] width 79 height 37
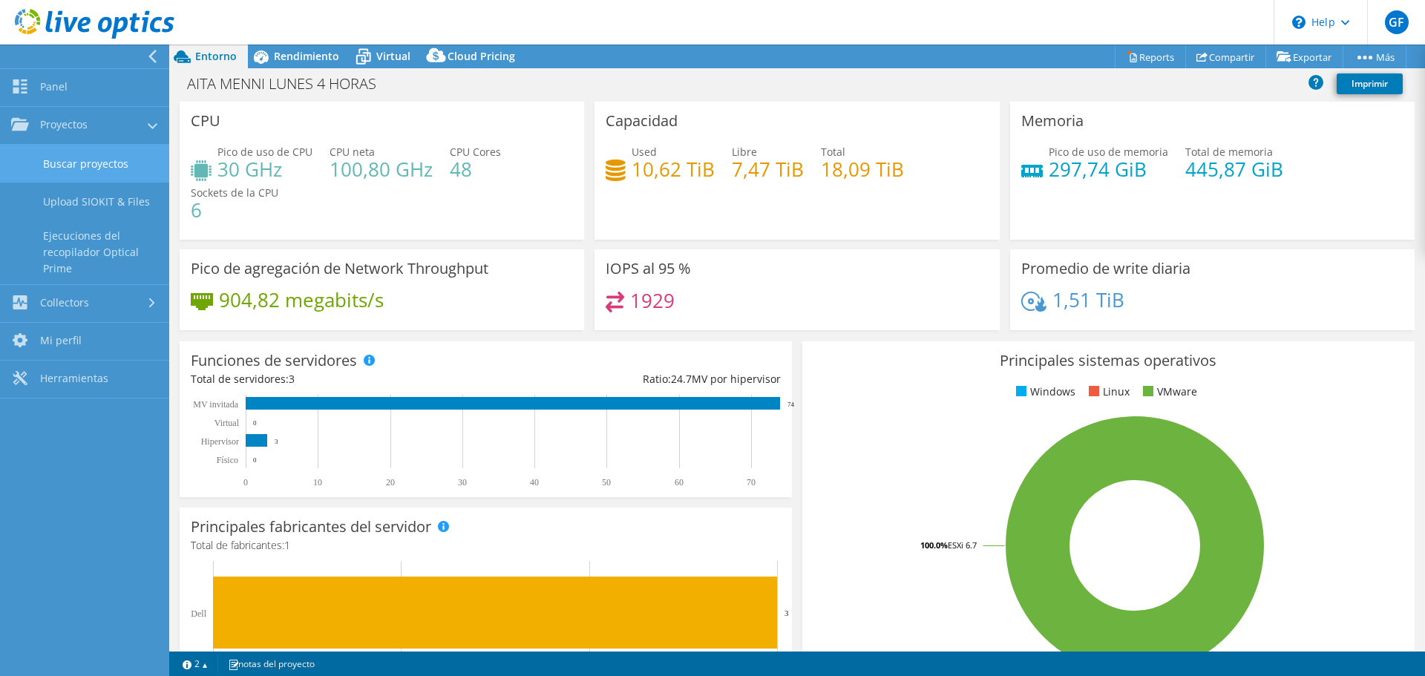
click at [83, 163] on link "Buscar proyectos" at bounding box center [84, 164] width 169 height 38
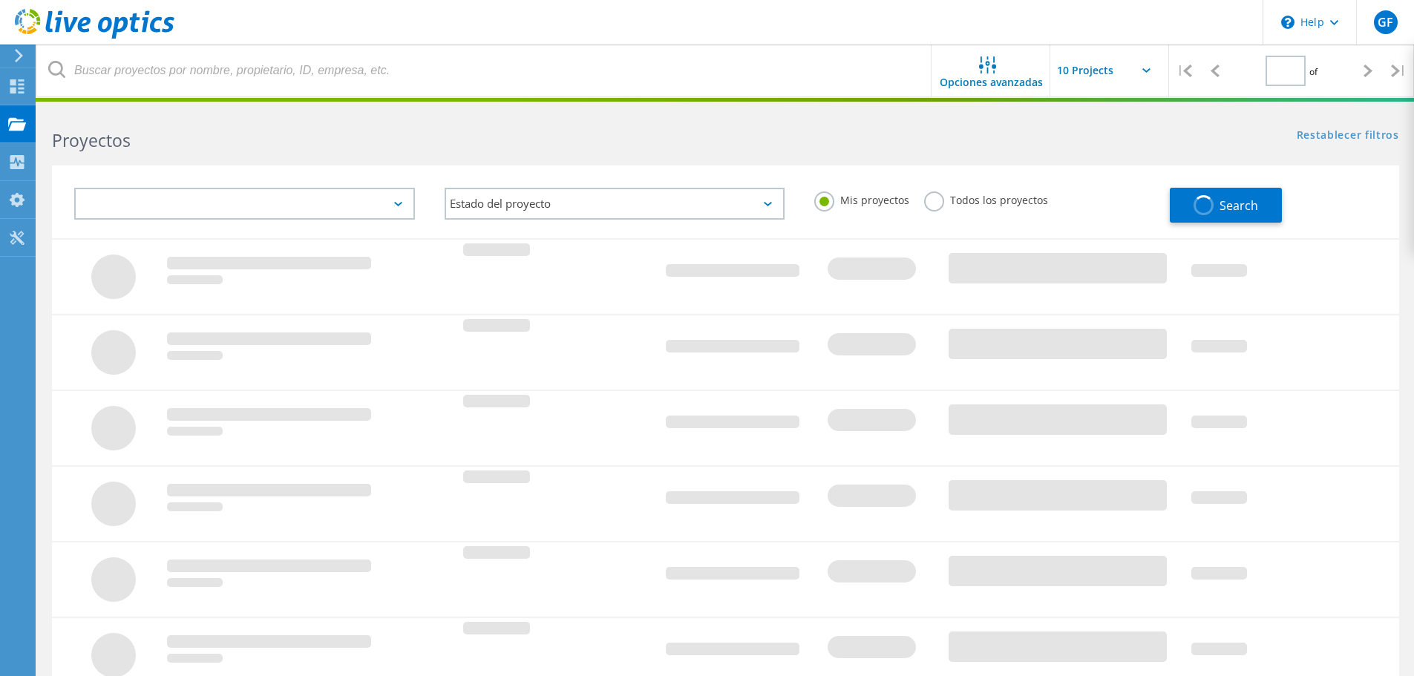
type input "1"
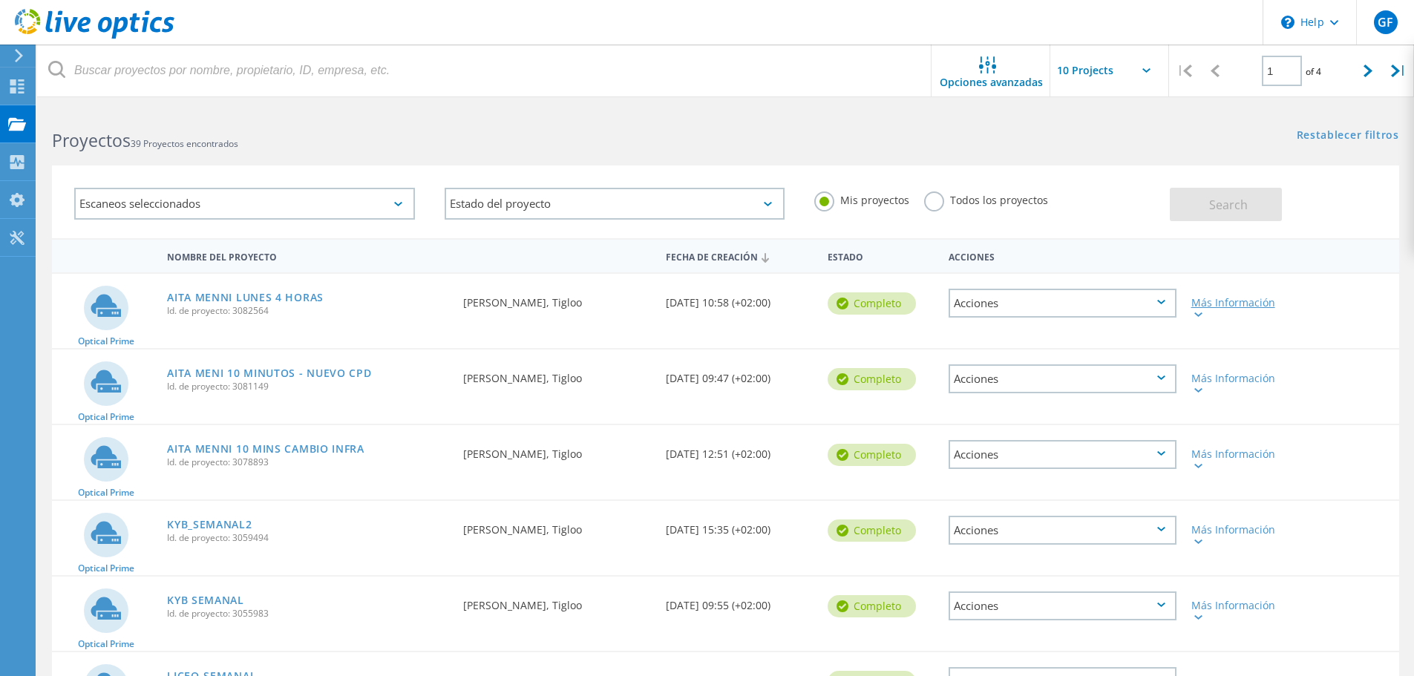
click at [1240, 300] on div "Más Información" at bounding box center [1237, 308] width 93 height 21
